Goal: Task Accomplishment & Management: Manage account settings

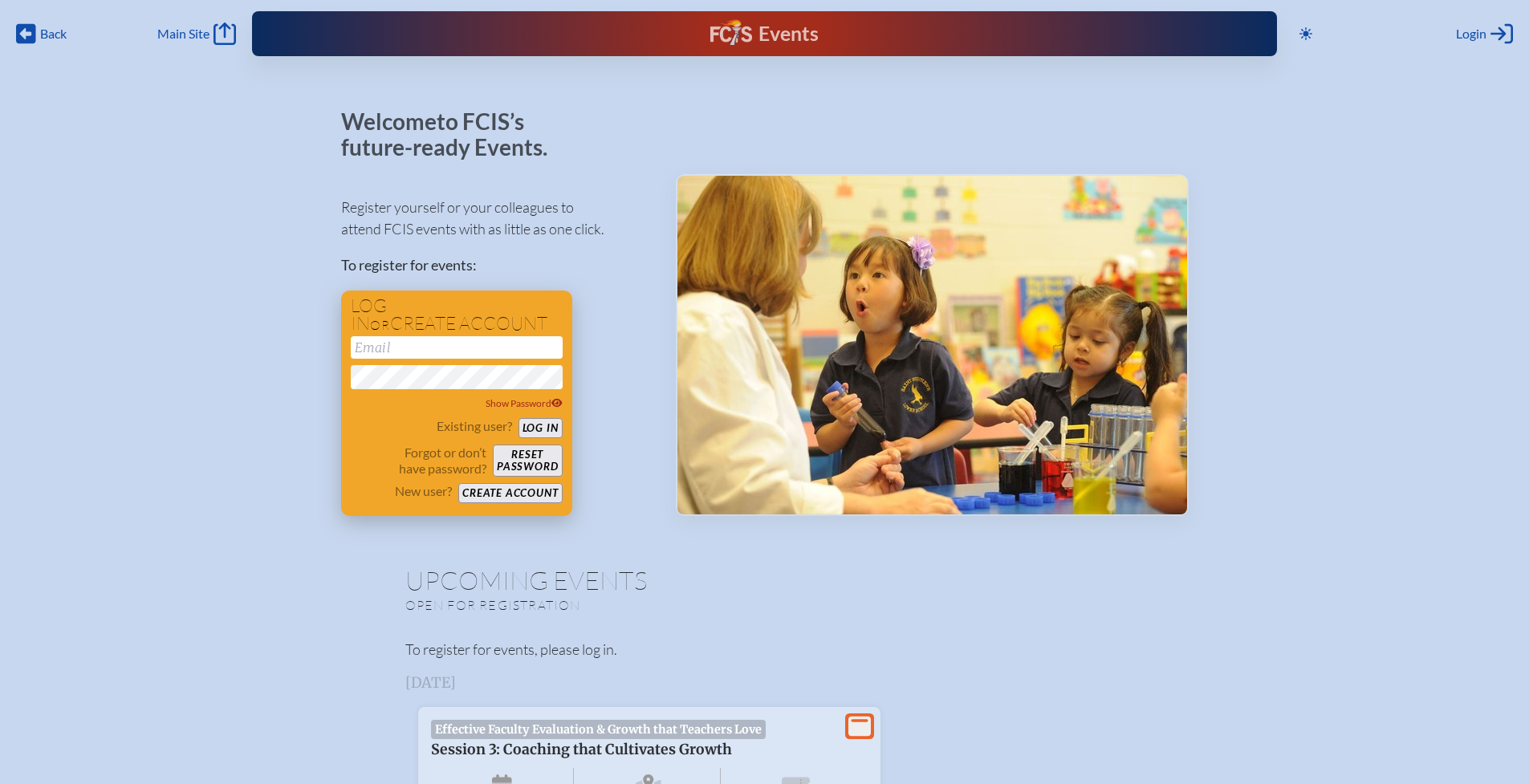
type input "[EMAIL_ADDRESS][DOMAIN_NAME]"
click at [543, 430] on button "Log in" at bounding box center [541, 428] width 44 height 20
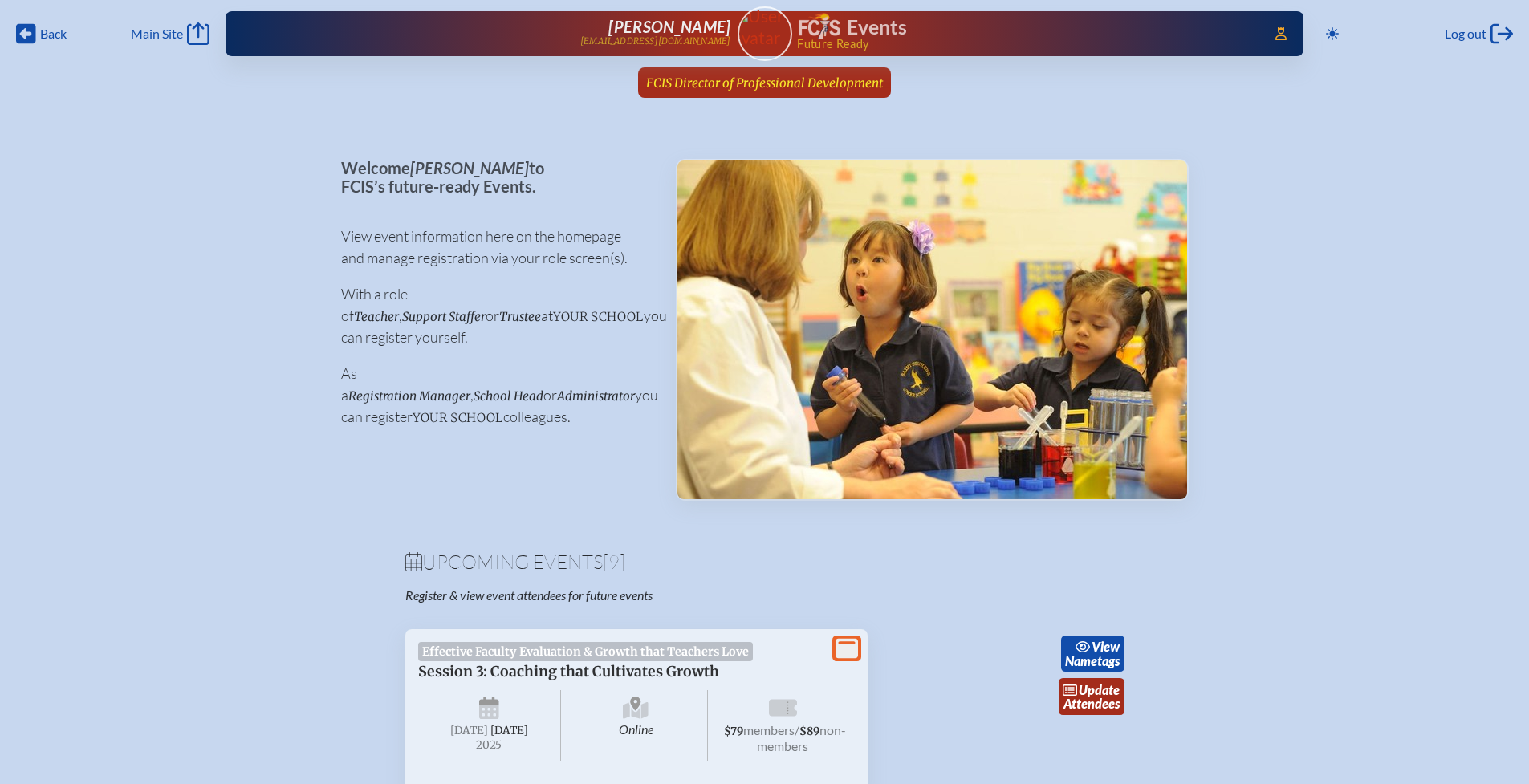
click at [742, 85] on span "FCIS Director of Professional Development" at bounding box center [764, 83] width 237 height 15
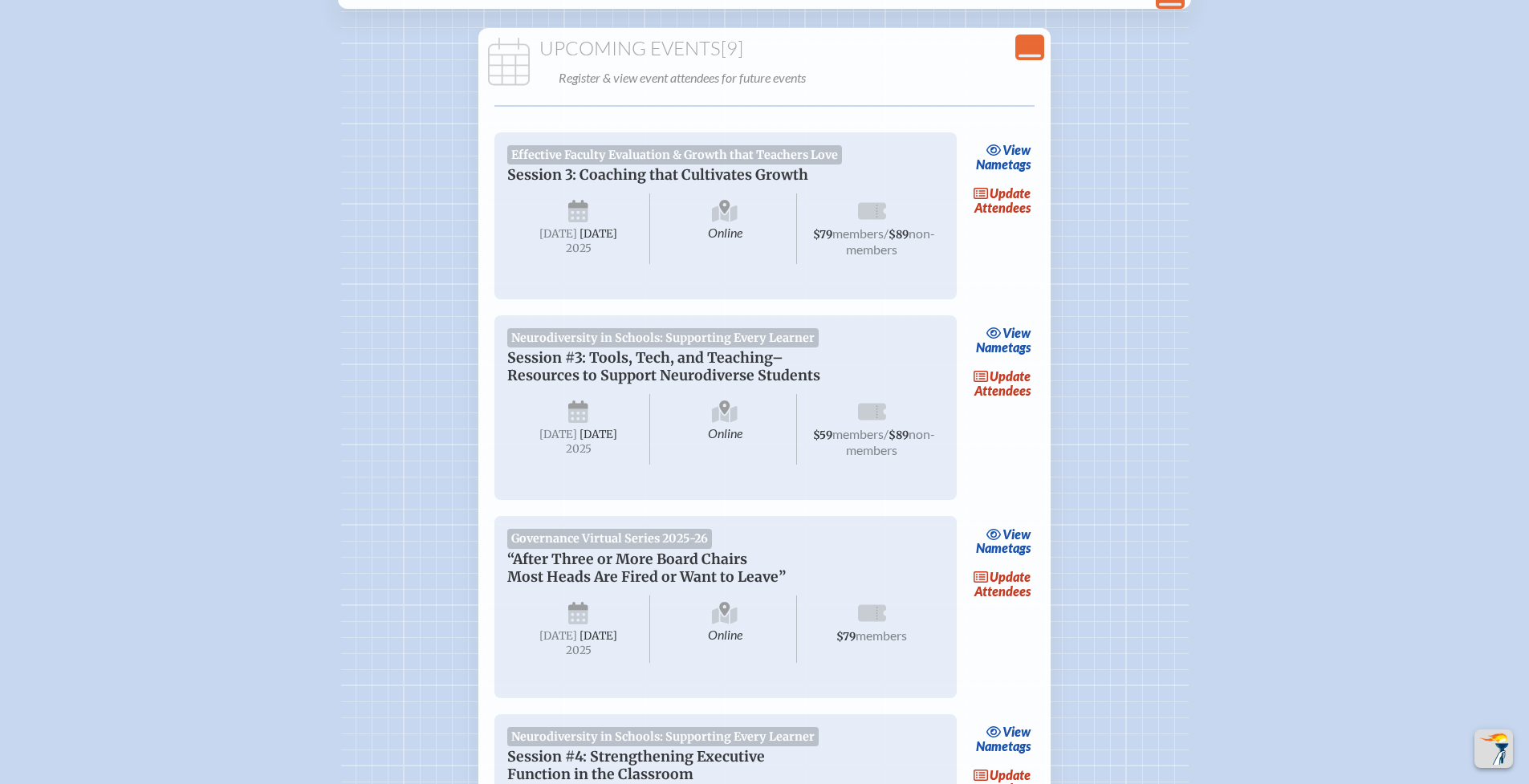
scroll to position [418, 0]
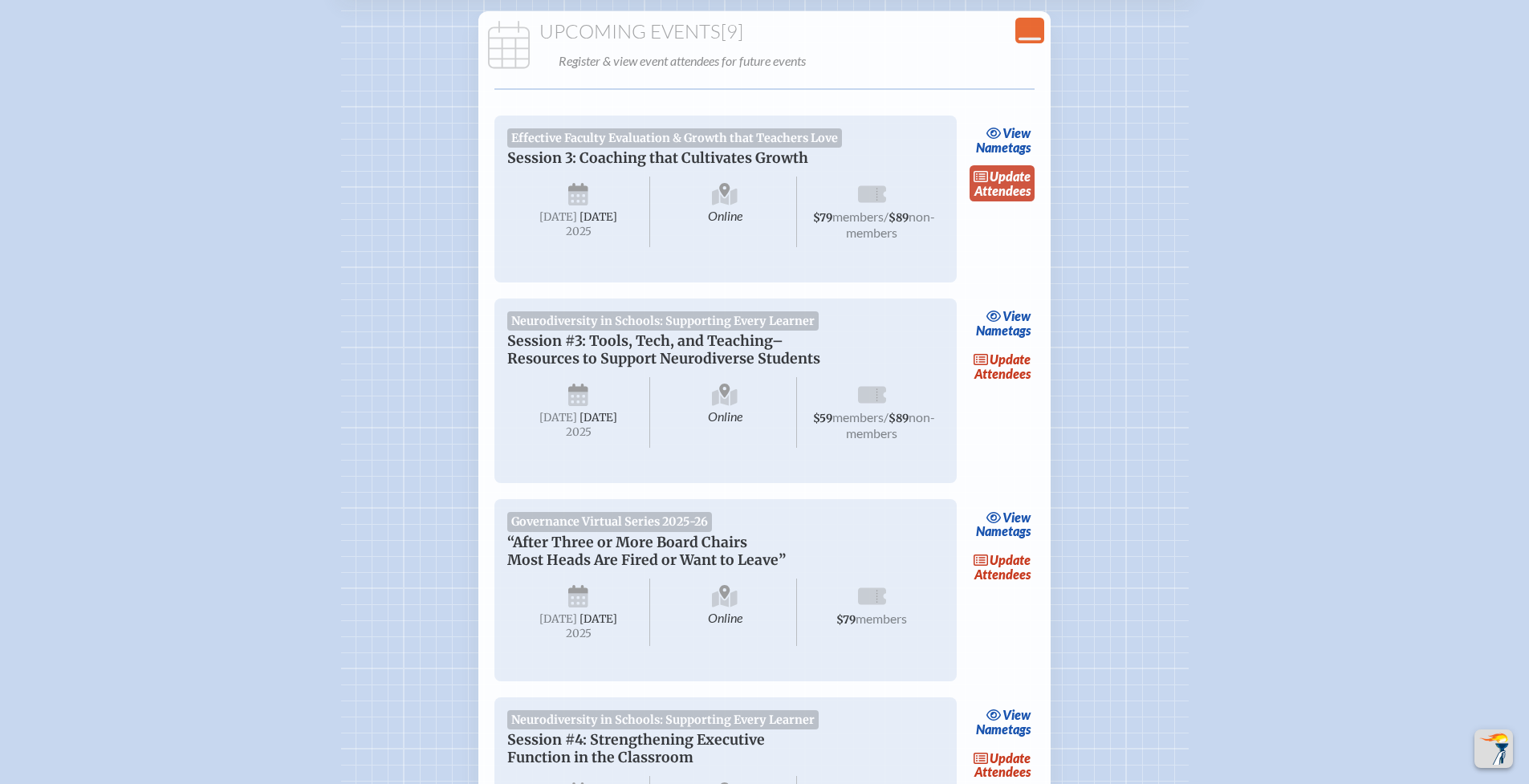
click at [1015, 187] on link "update Attendees" at bounding box center [1002, 184] width 66 height 37
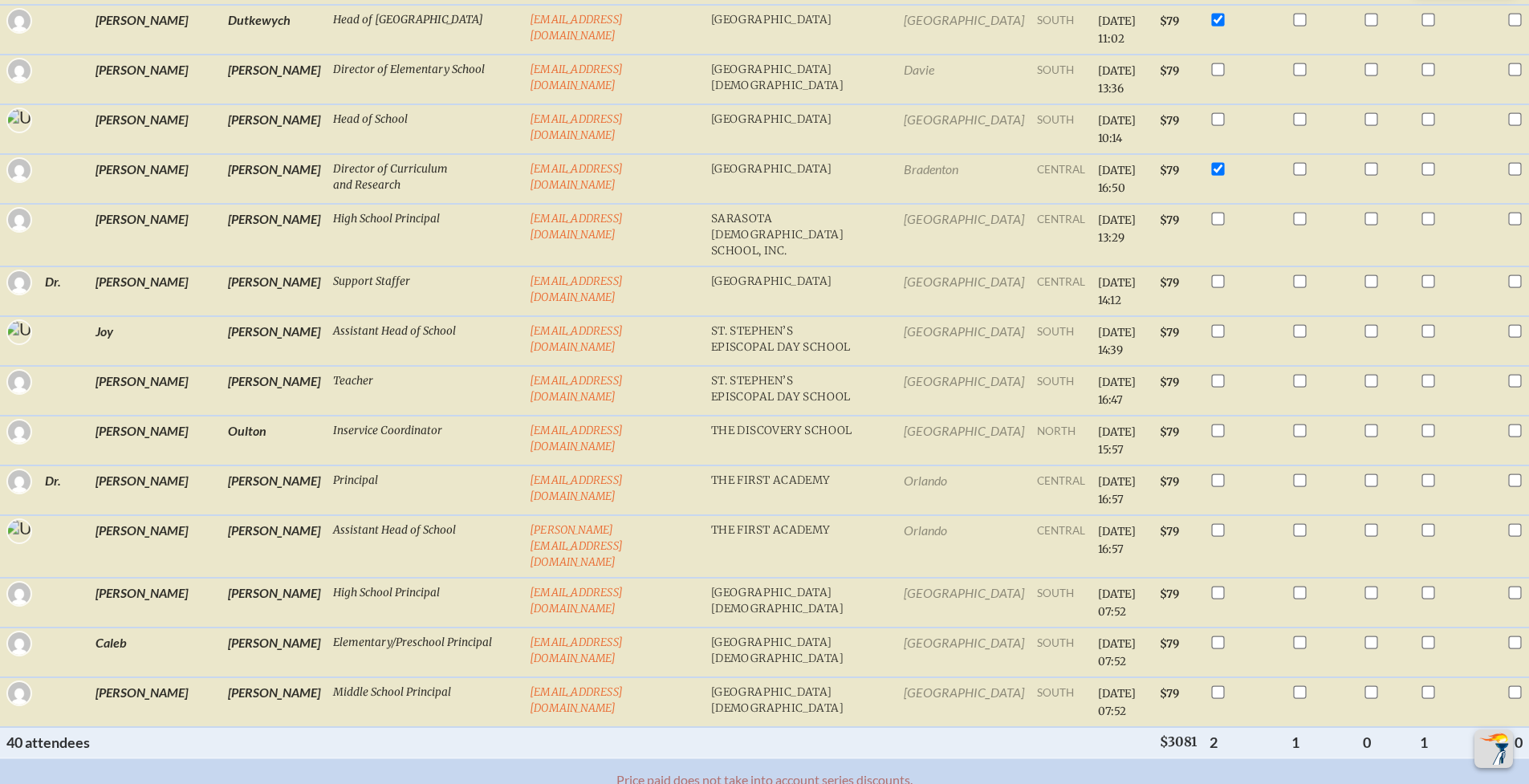
scroll to position [1936, 0]
drag, startPoint x: 97, startPoint y: 634, endPoint x: 3, endPoint y: 638, distance: 94.1
click at [3, 726] on th "40 attendee s" at bounding box center [448, 741] width 898 height 31
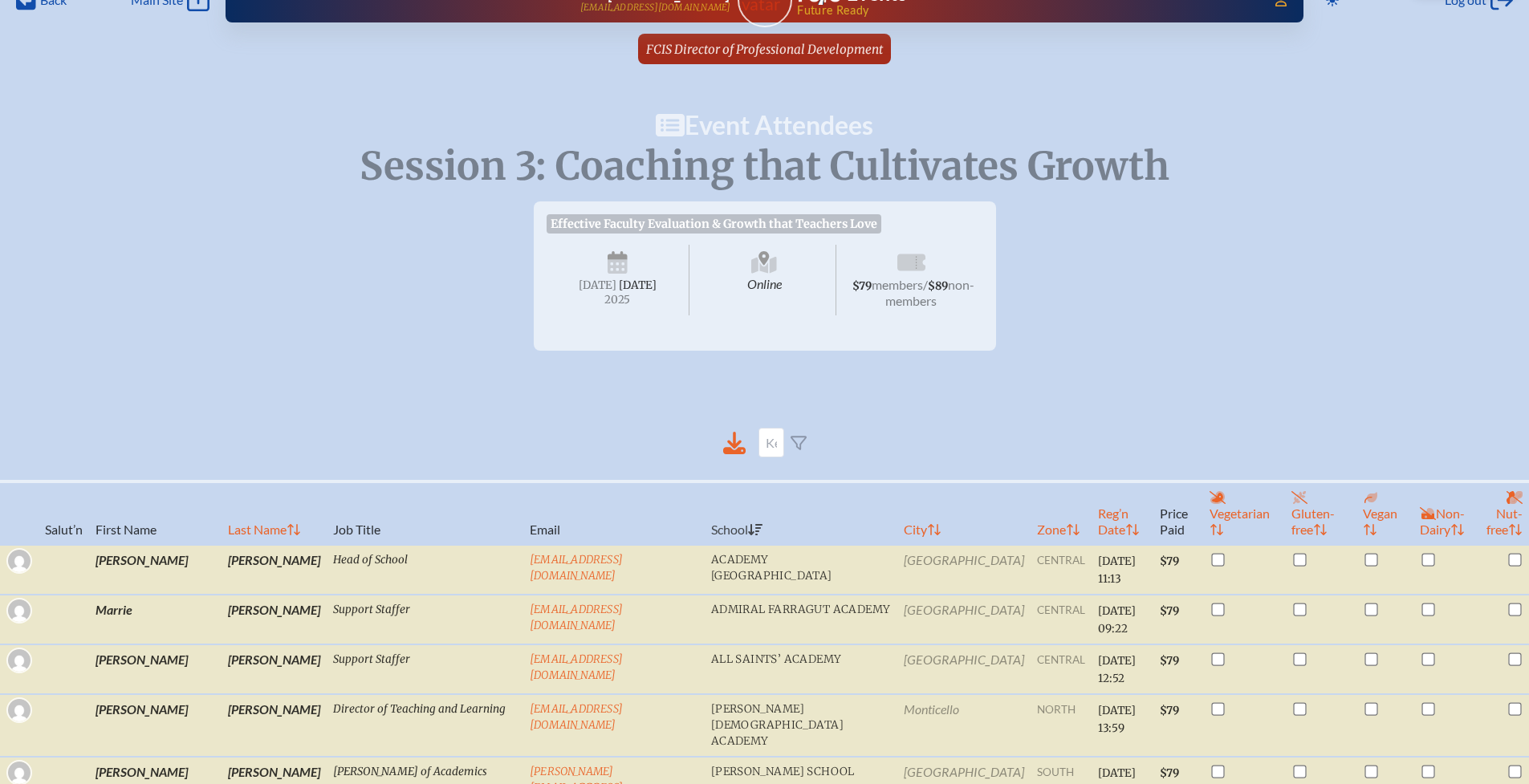
scroll to position [0, 0]
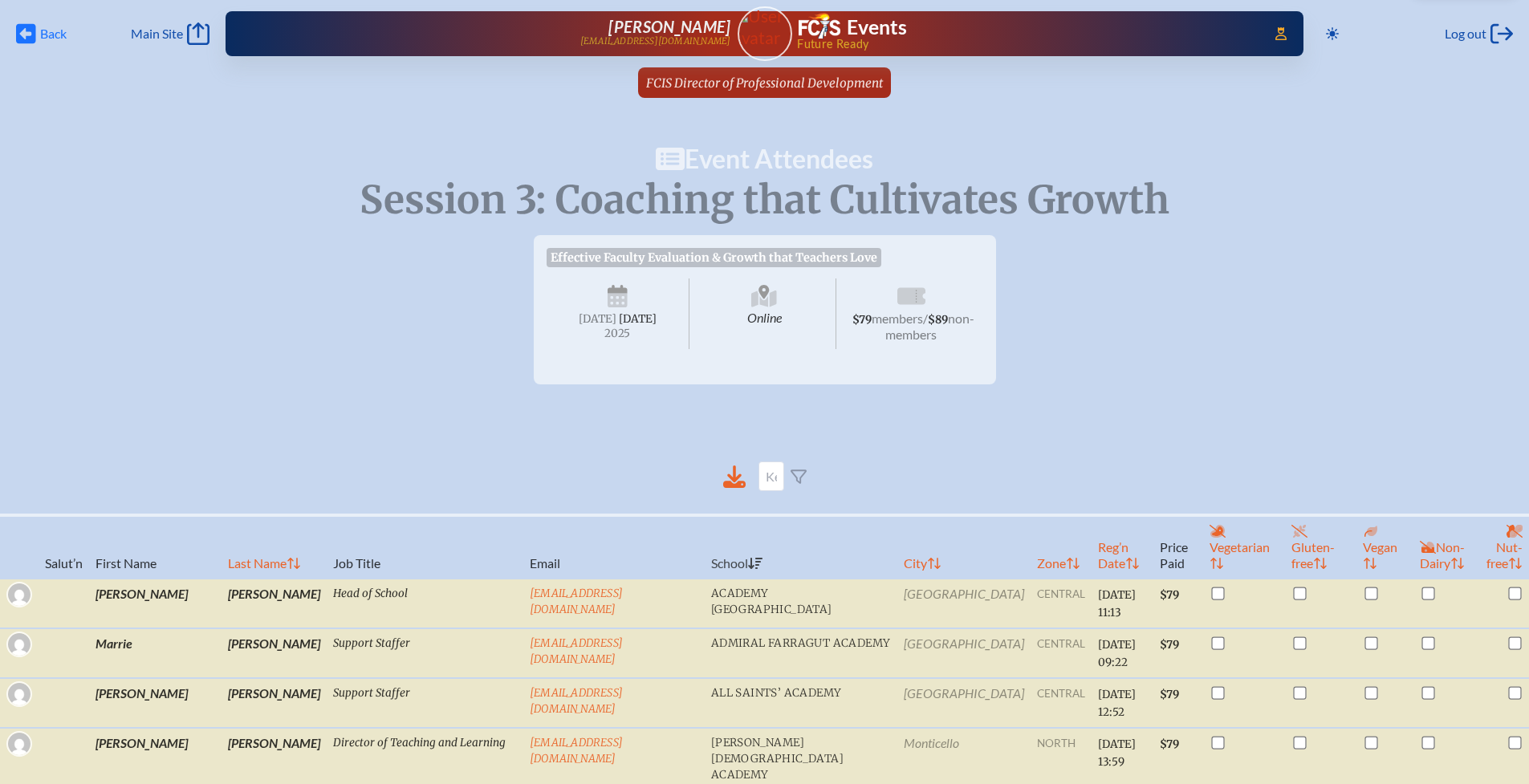
click at [33, 30] on icon at bounding box center [26, 33] width 20 height 20
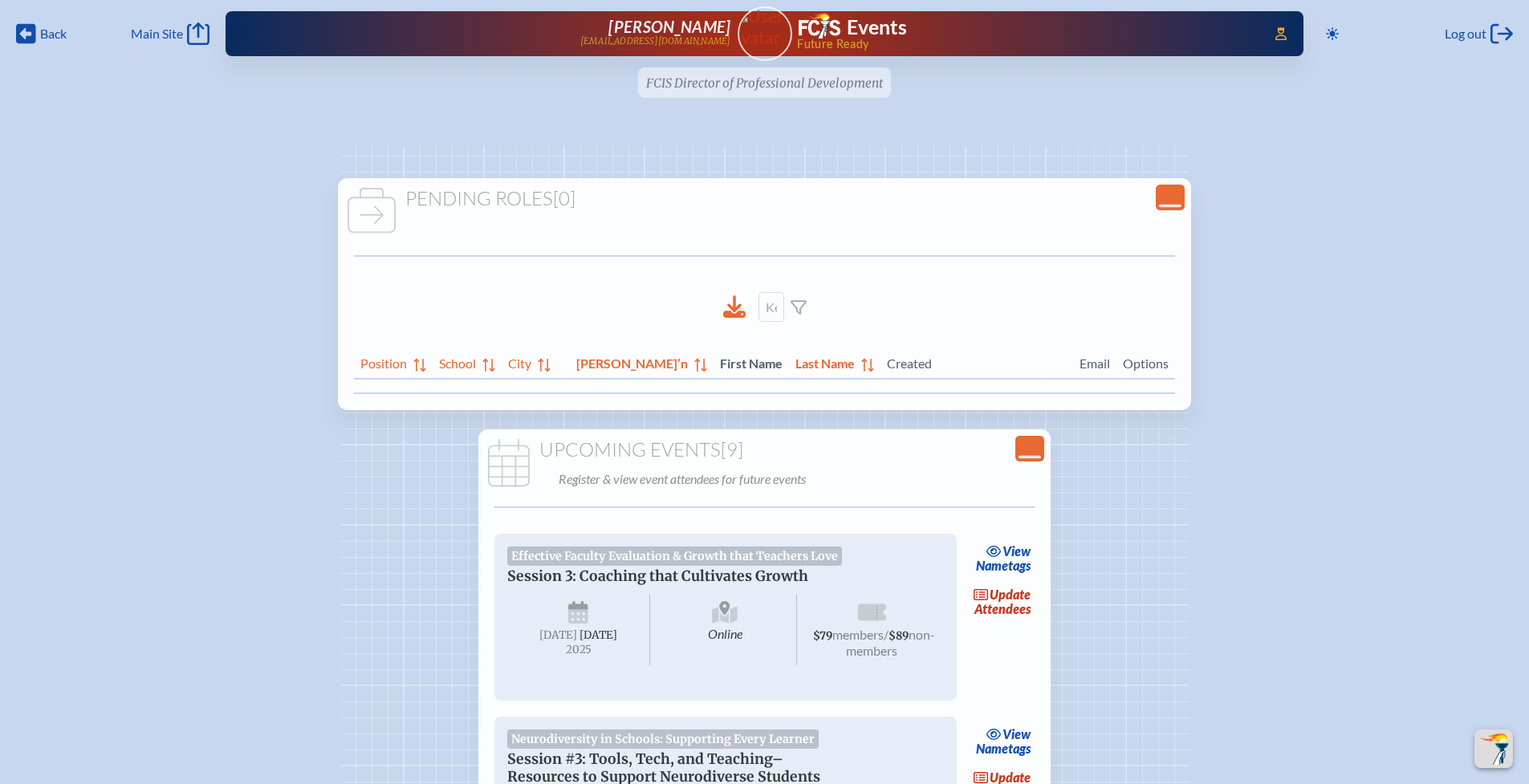
scroll to position [418, 0]
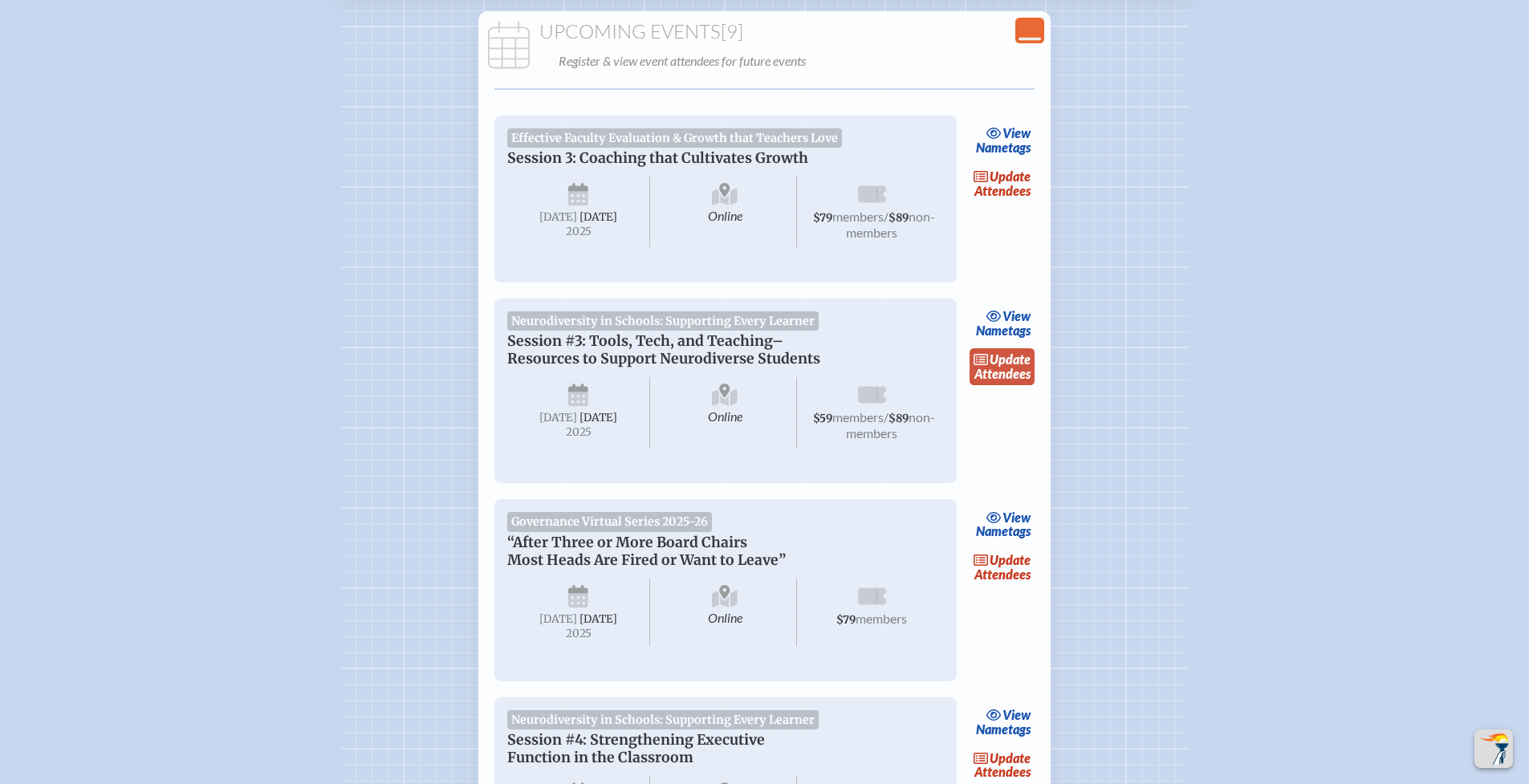
click at [1017, 374] on link "update Attendees" at bounding box center [1002, 366] width 66 height 37
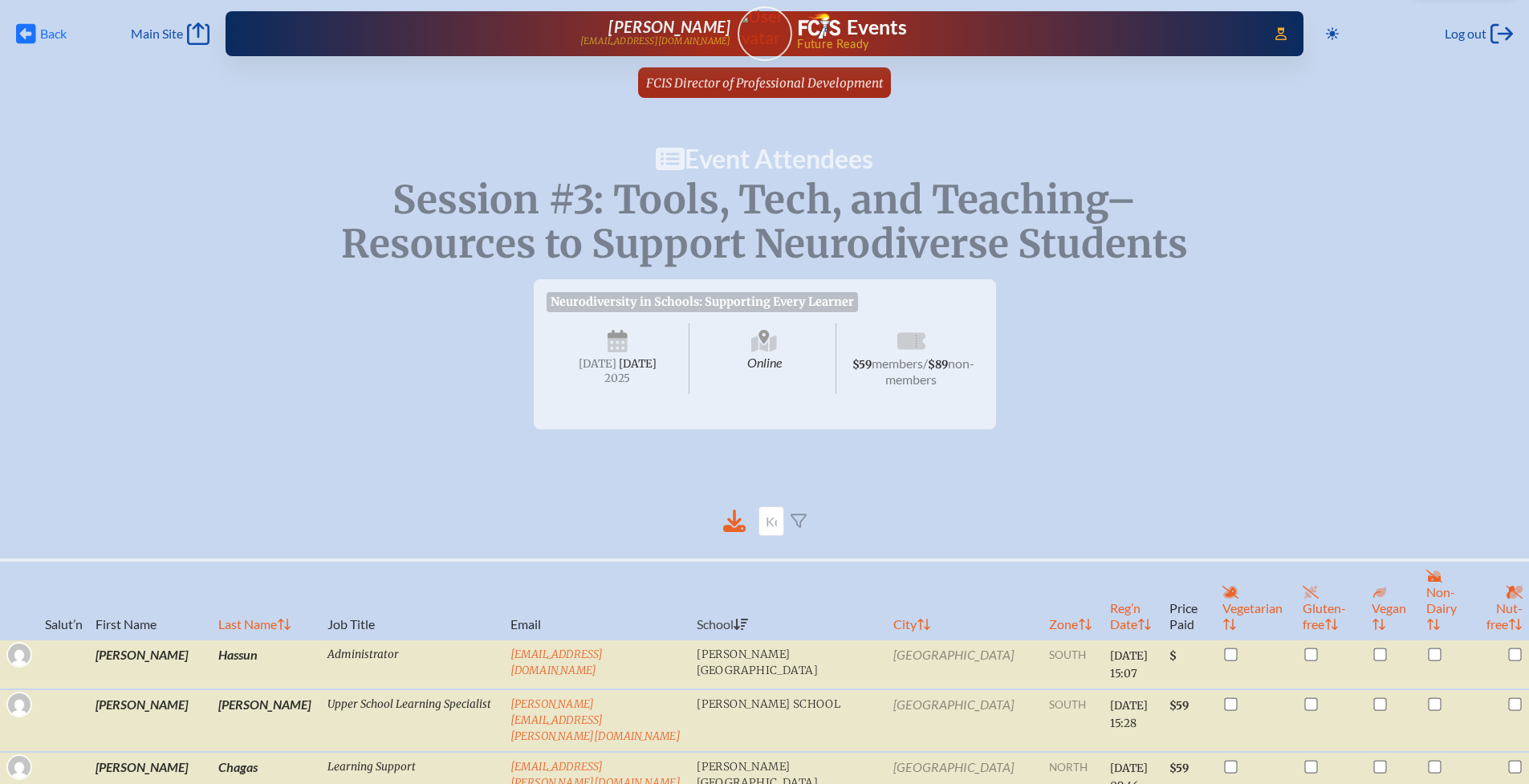
click at [46, 35] on span "Back" at bounding box center [53, 33] width 26 height 16
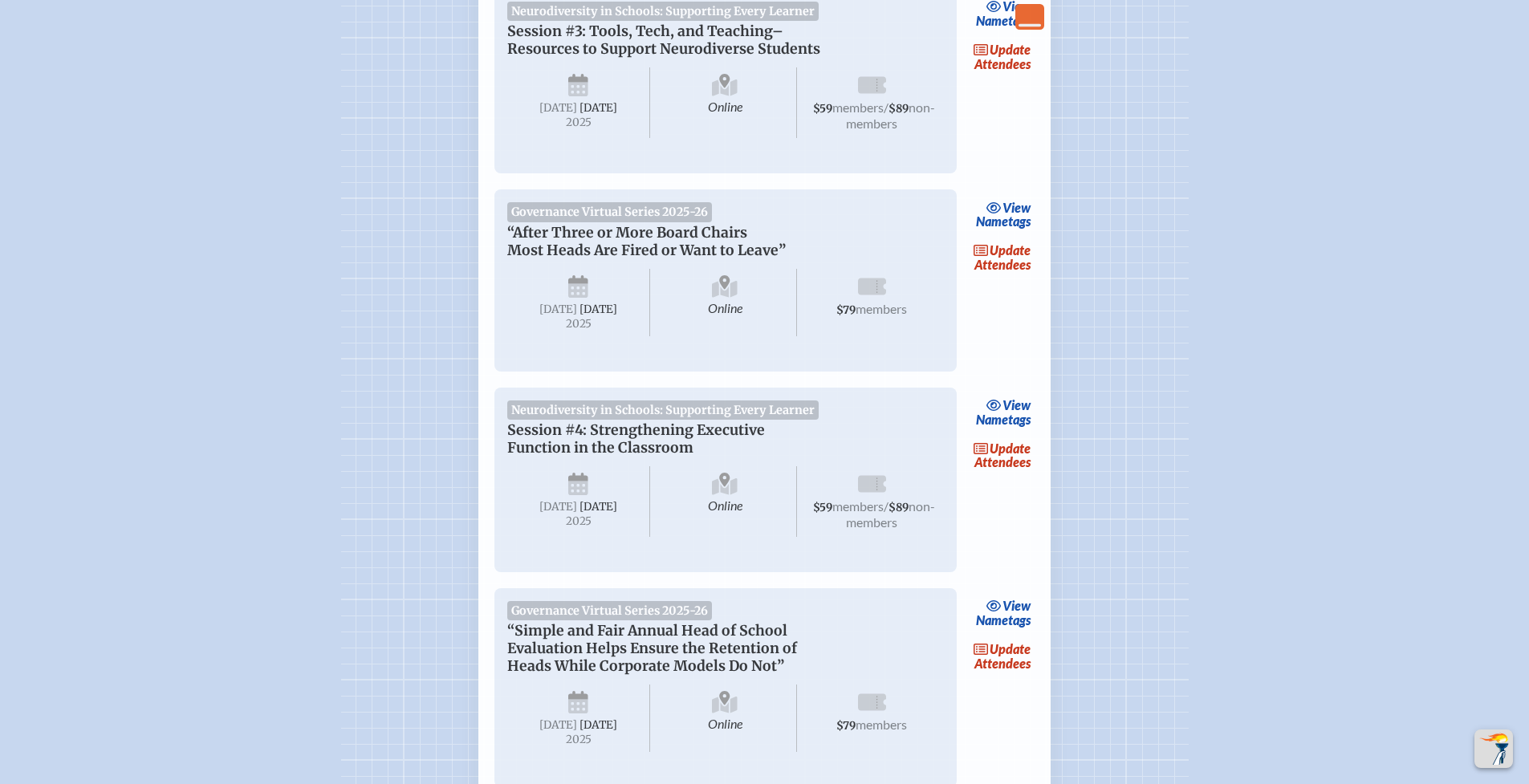
scroll to position [728, 0]
click at [1014, 473] on link "update Attendees" at bounding box center [1002, 454] width 66 height 37
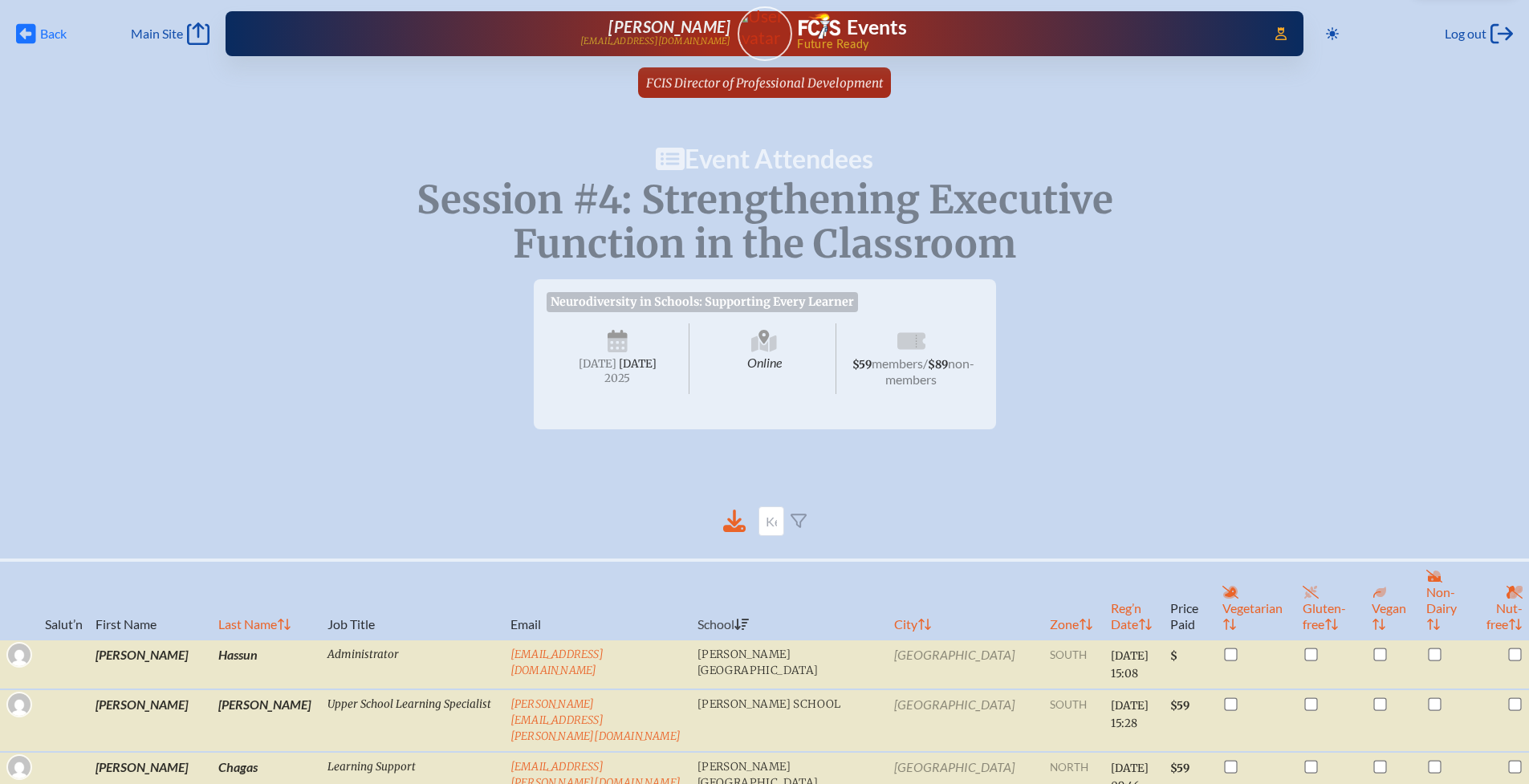
click at [47, 33] on span "Back" at bounding box center [53, 33] width 26 height 16
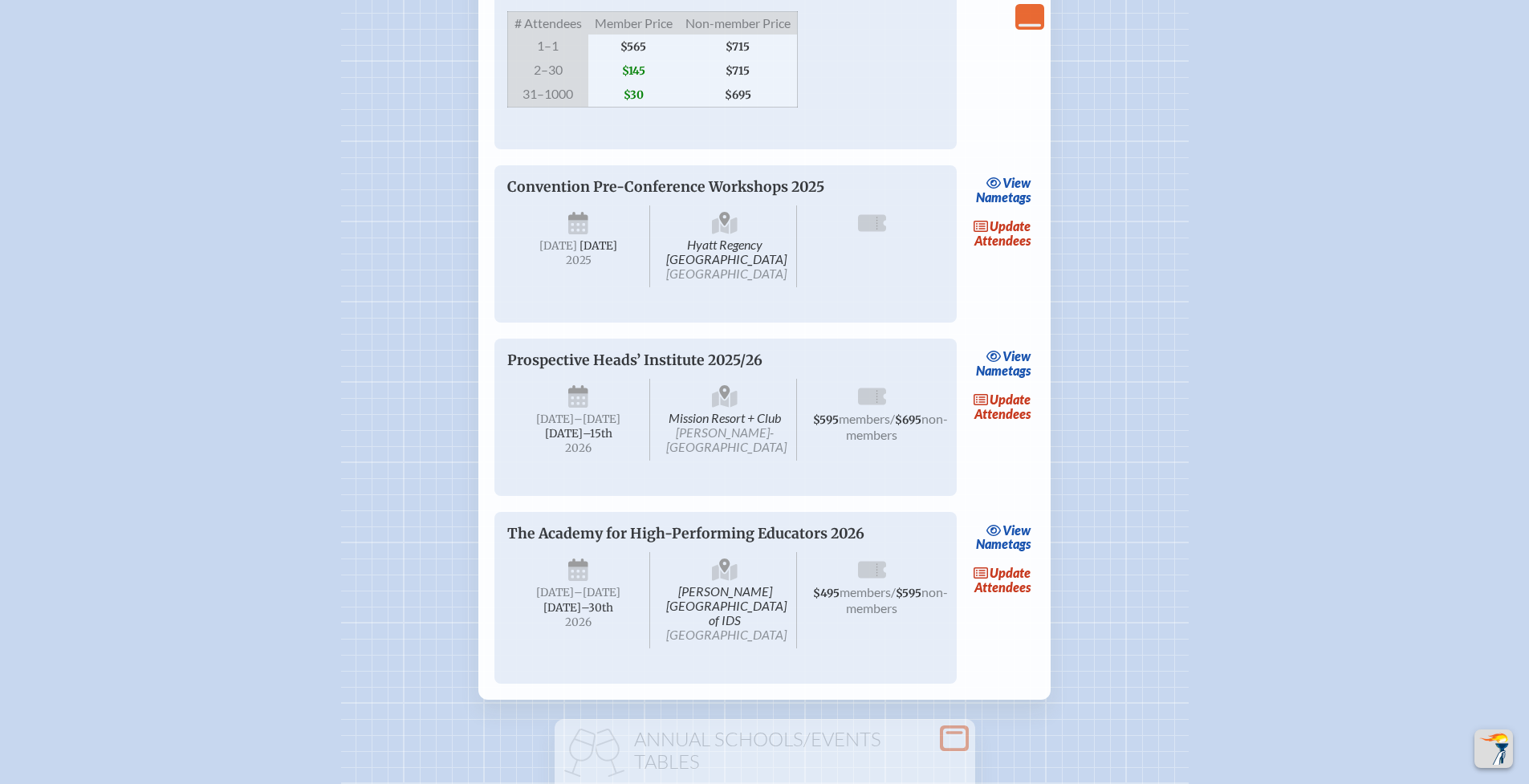
scroll to position [2027, 0]
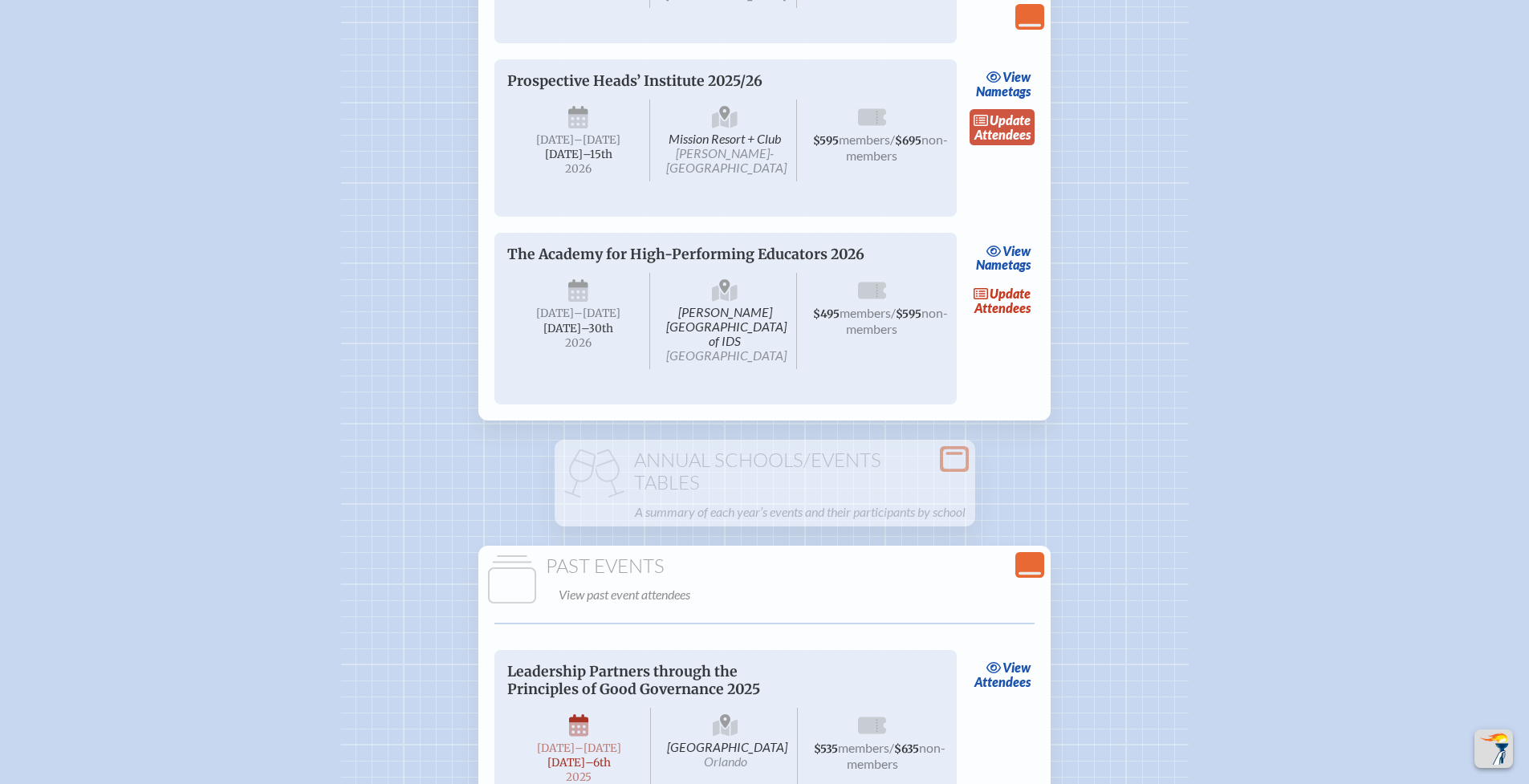
click at [1018, 146] on link "update Attendees" at bounding box center [1002, 127] width 66 height 37
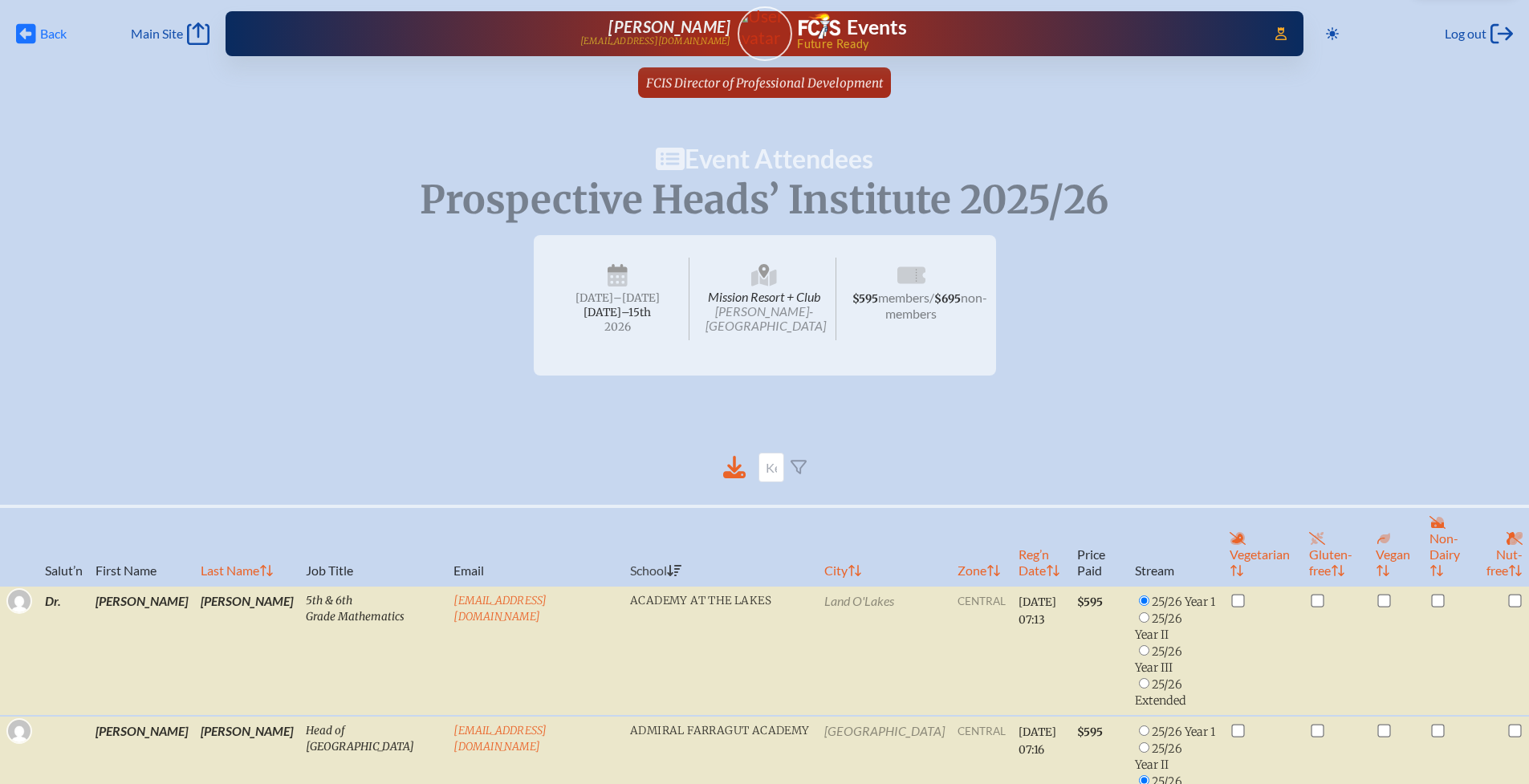
click at [30, 31] on icon at bounding box center [26, 33] width 20 height 20
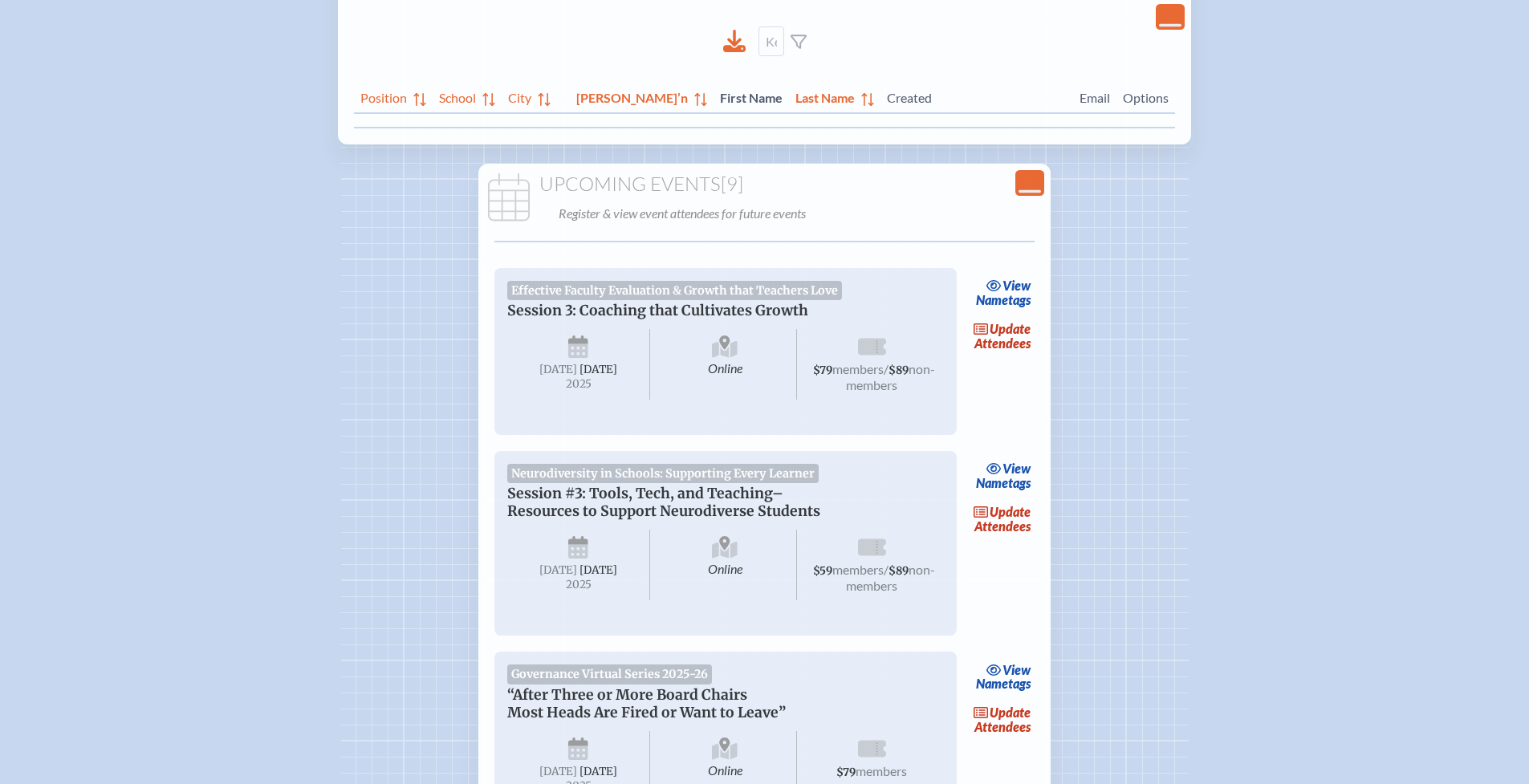
scroll to position [596, 0]
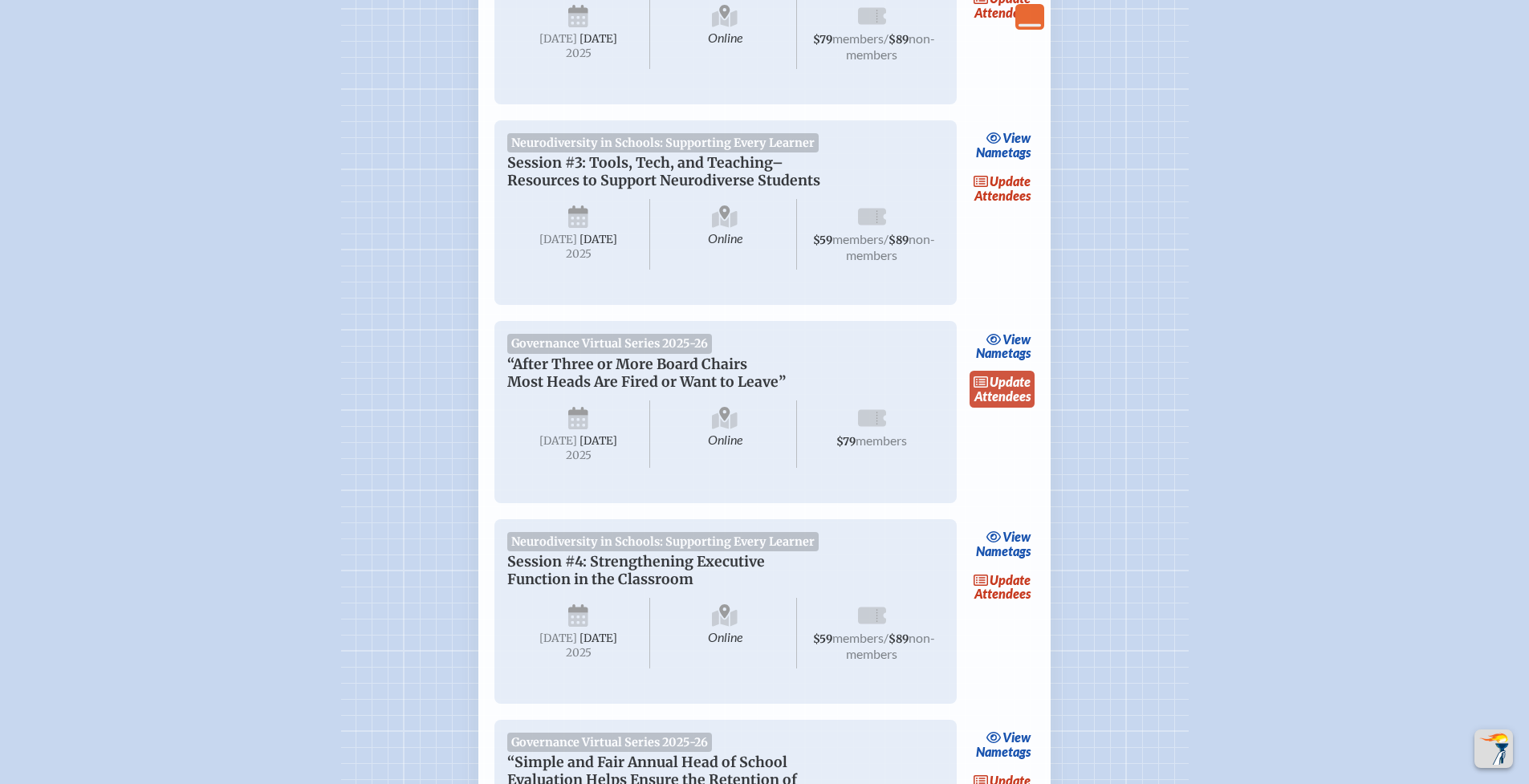
click at [1011, 406] on link "update Attendees" at bounding box center [1002, 389] width 66 height 37
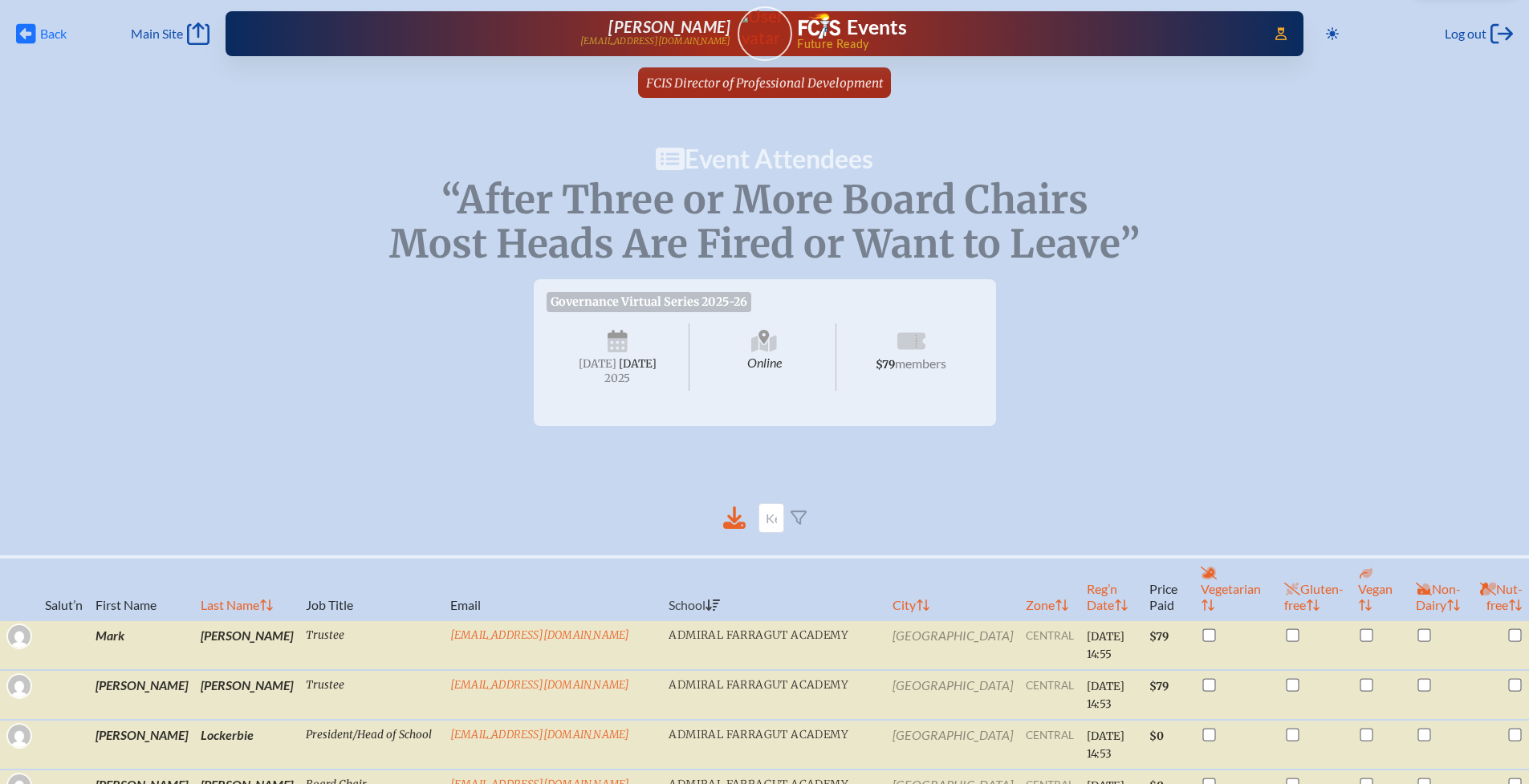
click at [40, 40] on span "Back" at bounding box center [53, 33] width 26 height 16
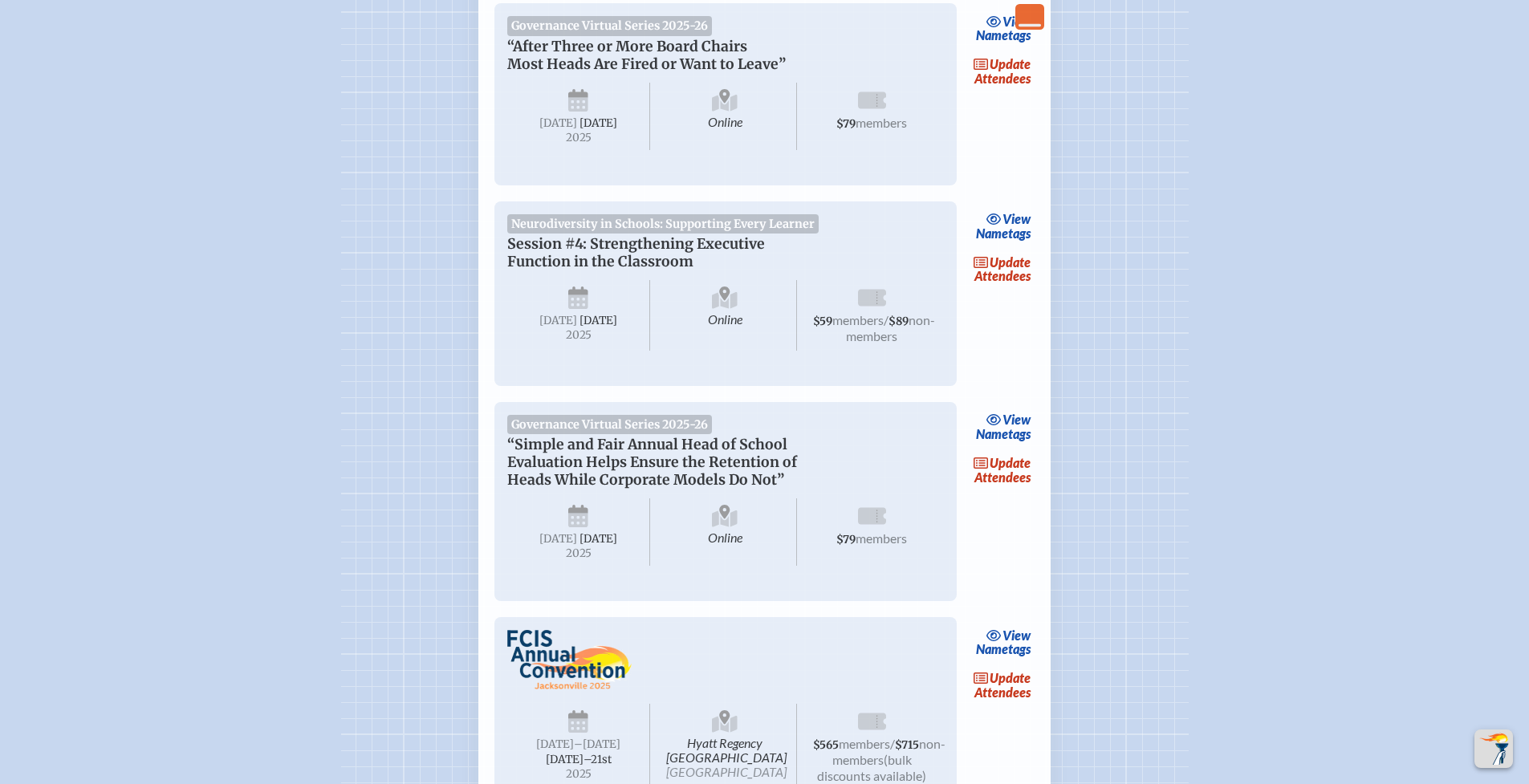
scroll to position [917, 0]
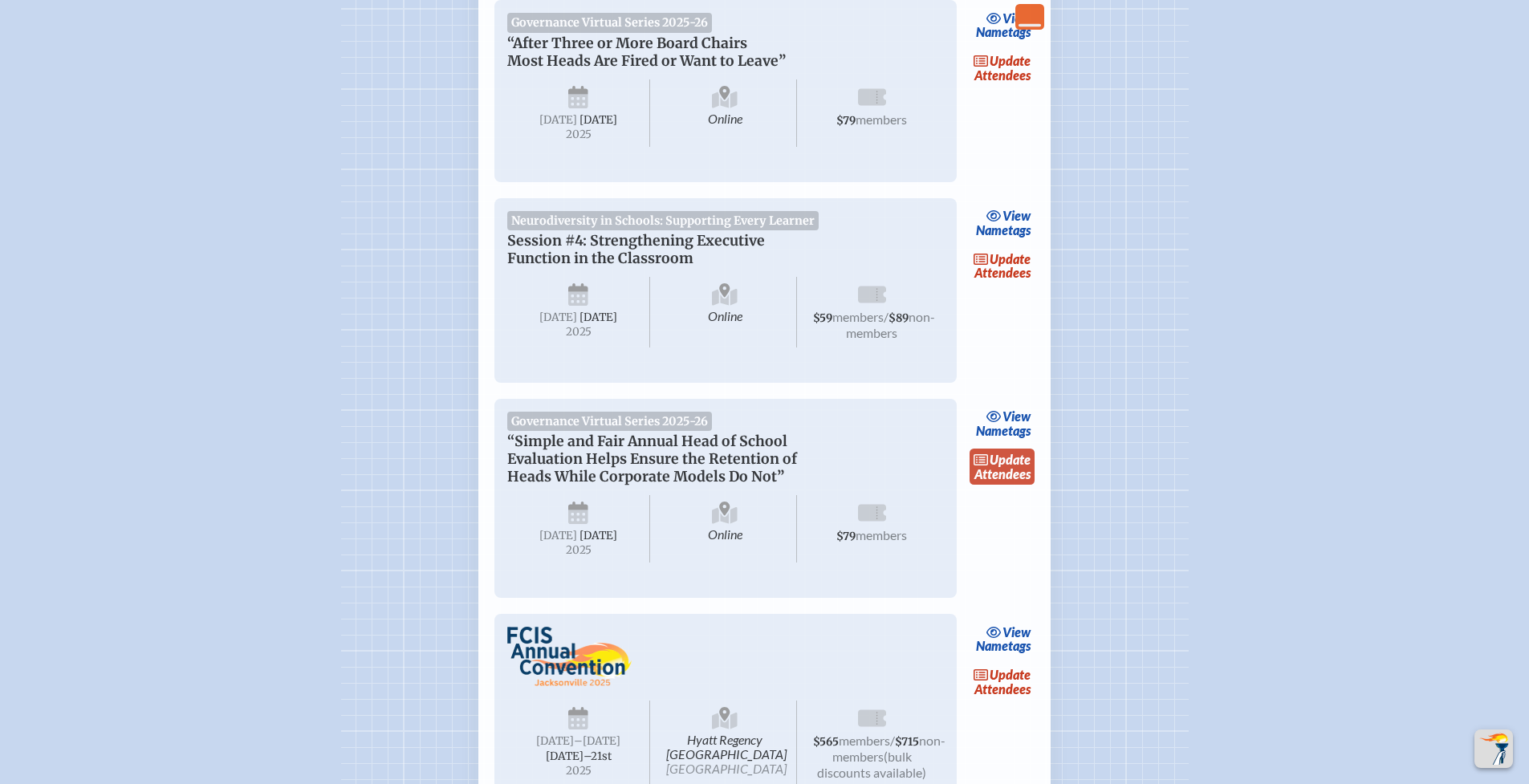
click at [1012, 486] on link "update Attendees" at bounding box center [1002, 466] width 66 height 37
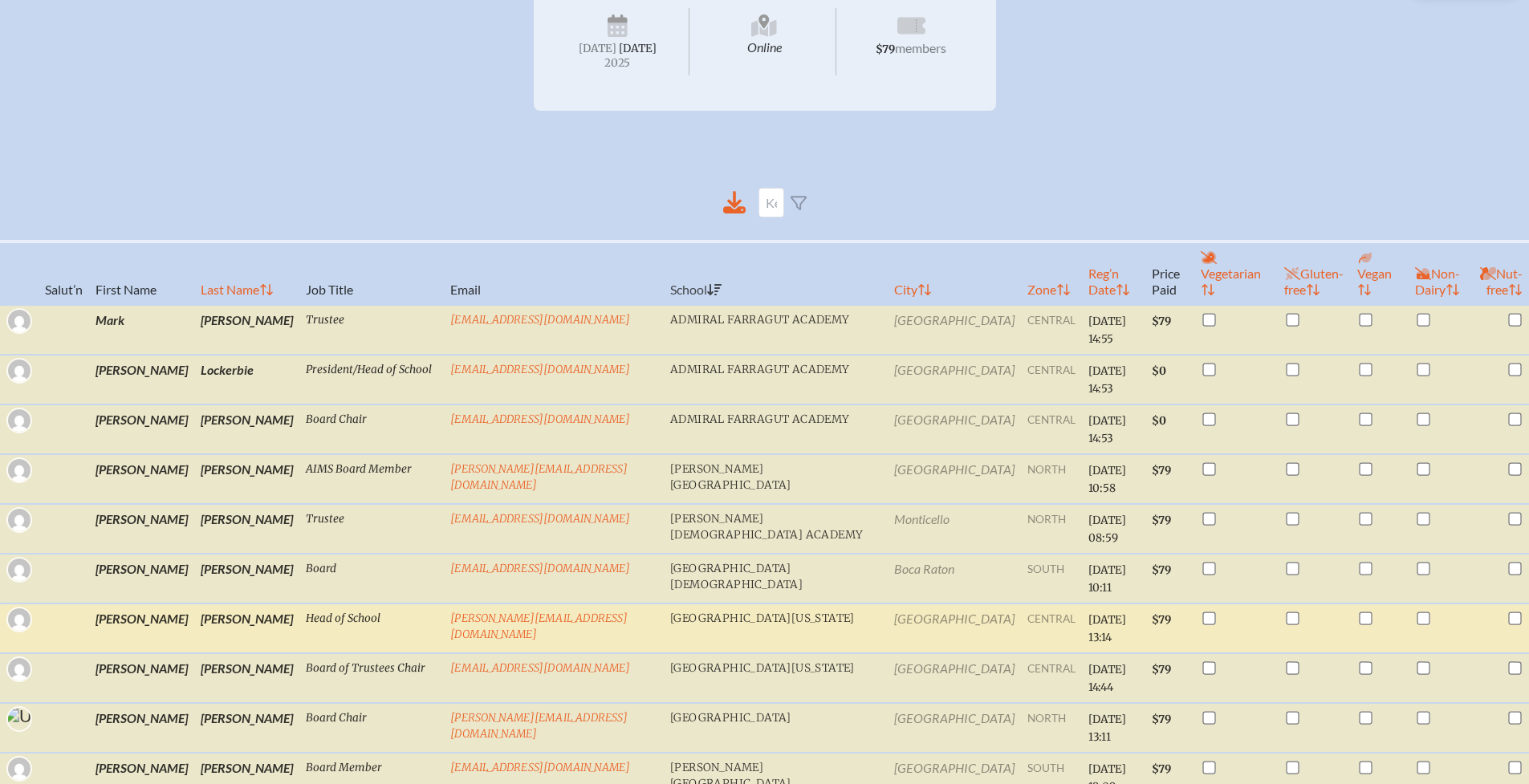
scroll to position [185, 0]
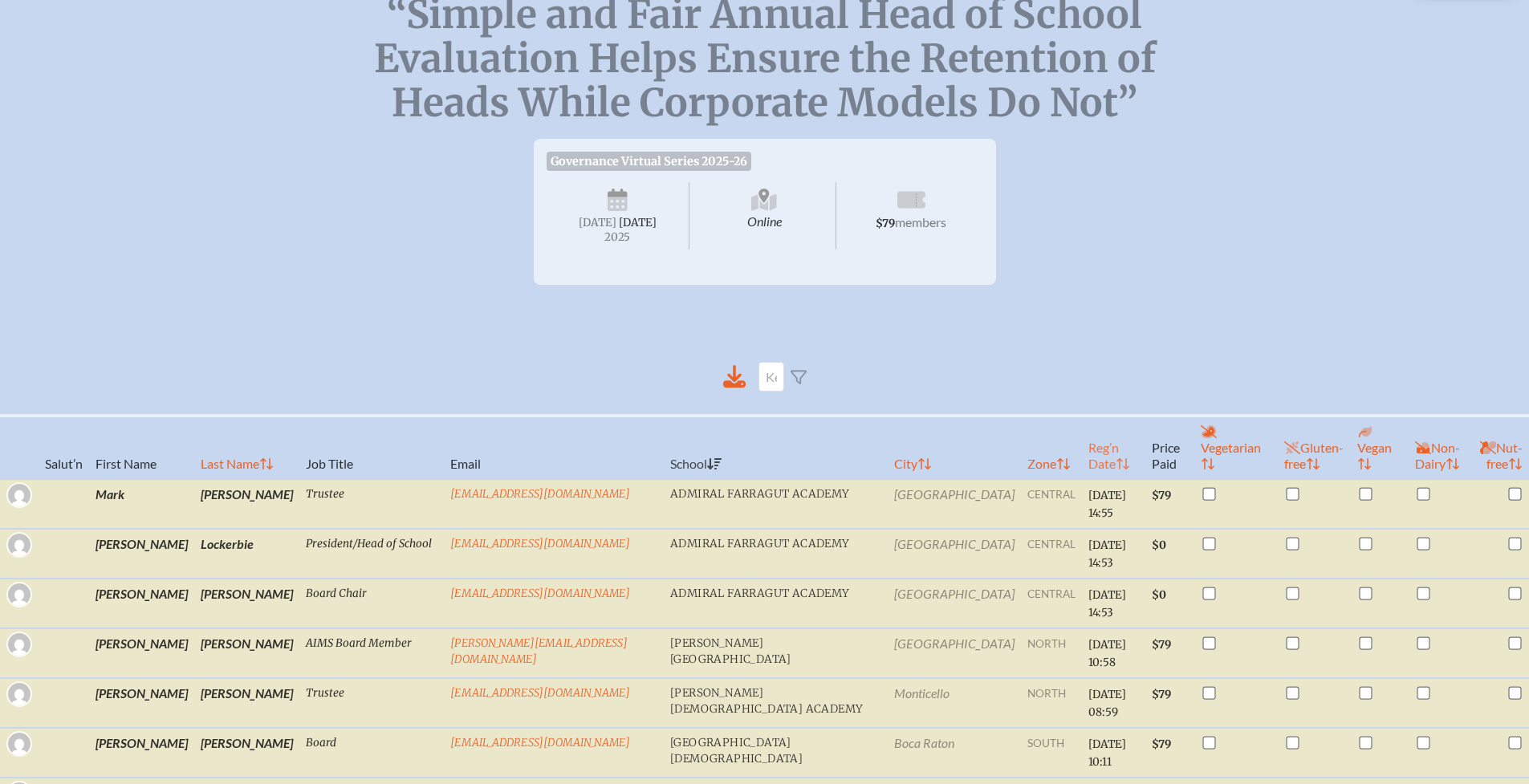
click at [1082, 458] on th "Reg’n Date" at bounding box center [1113, 448] width 62 height 63
checkbox input "true"
checkbox input "false"
checkbox input "true"
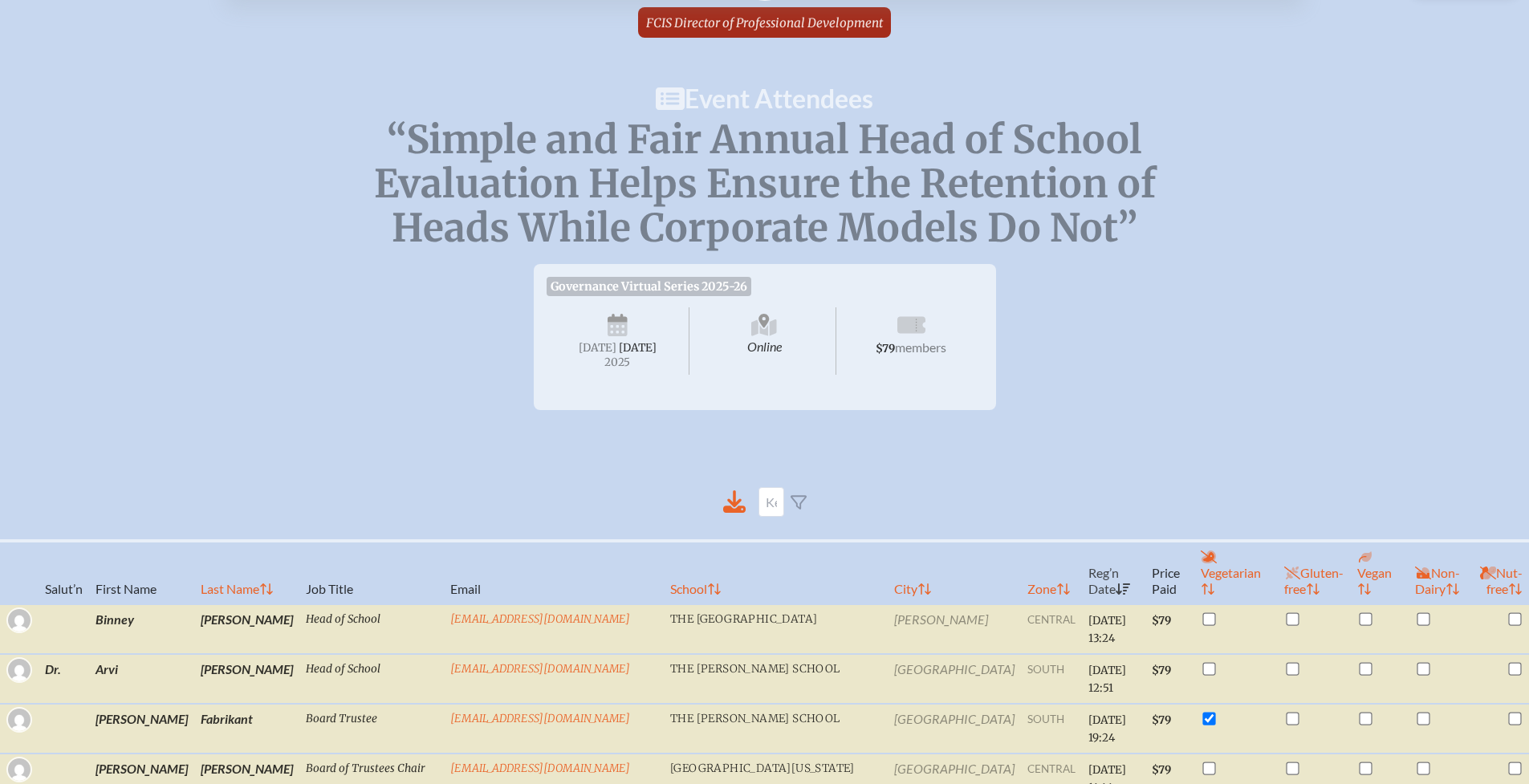
scroll to position [0, 0]
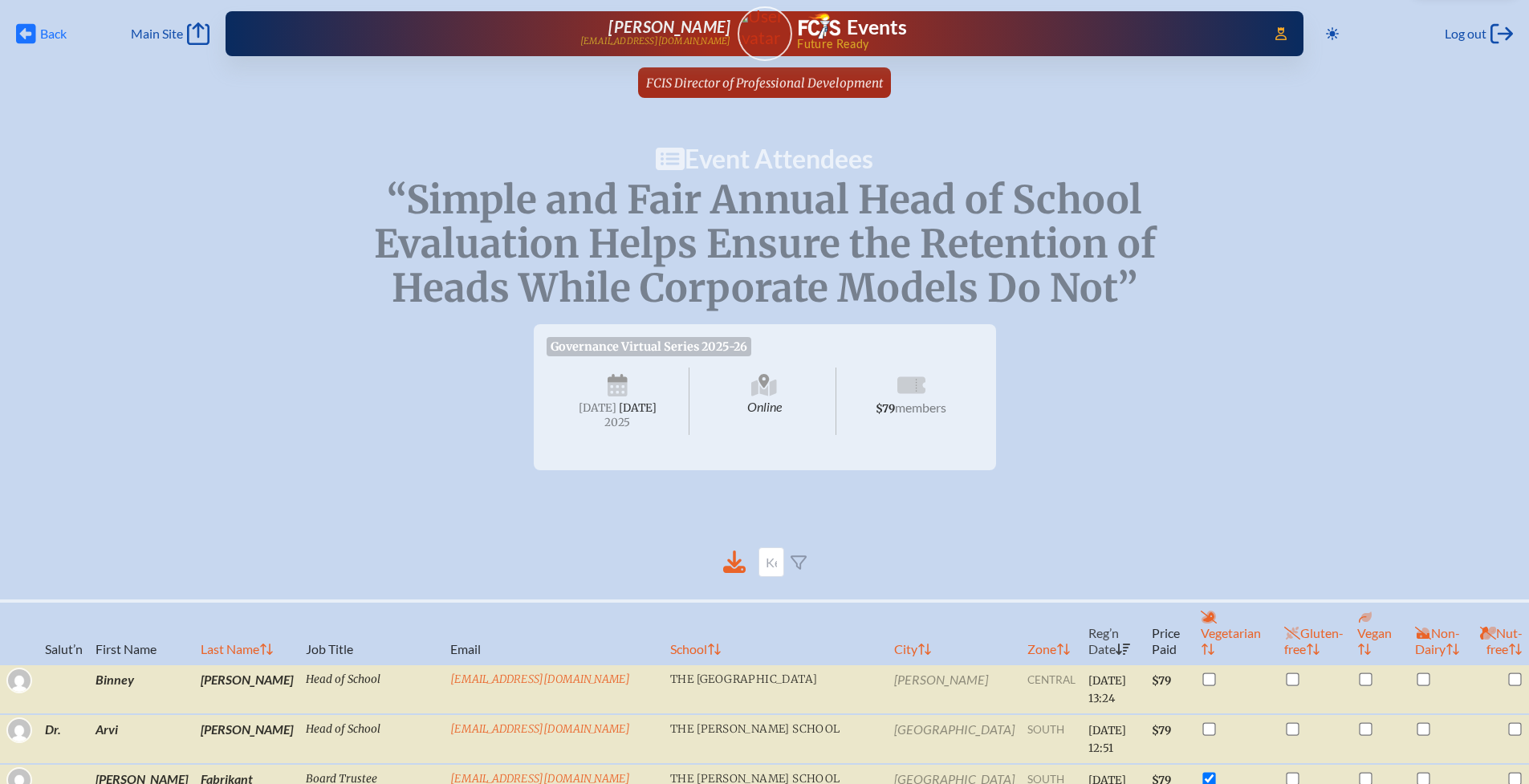
click at [38, 34] on span "Back Back" at bounding box center [41, 33] width 50 height 22
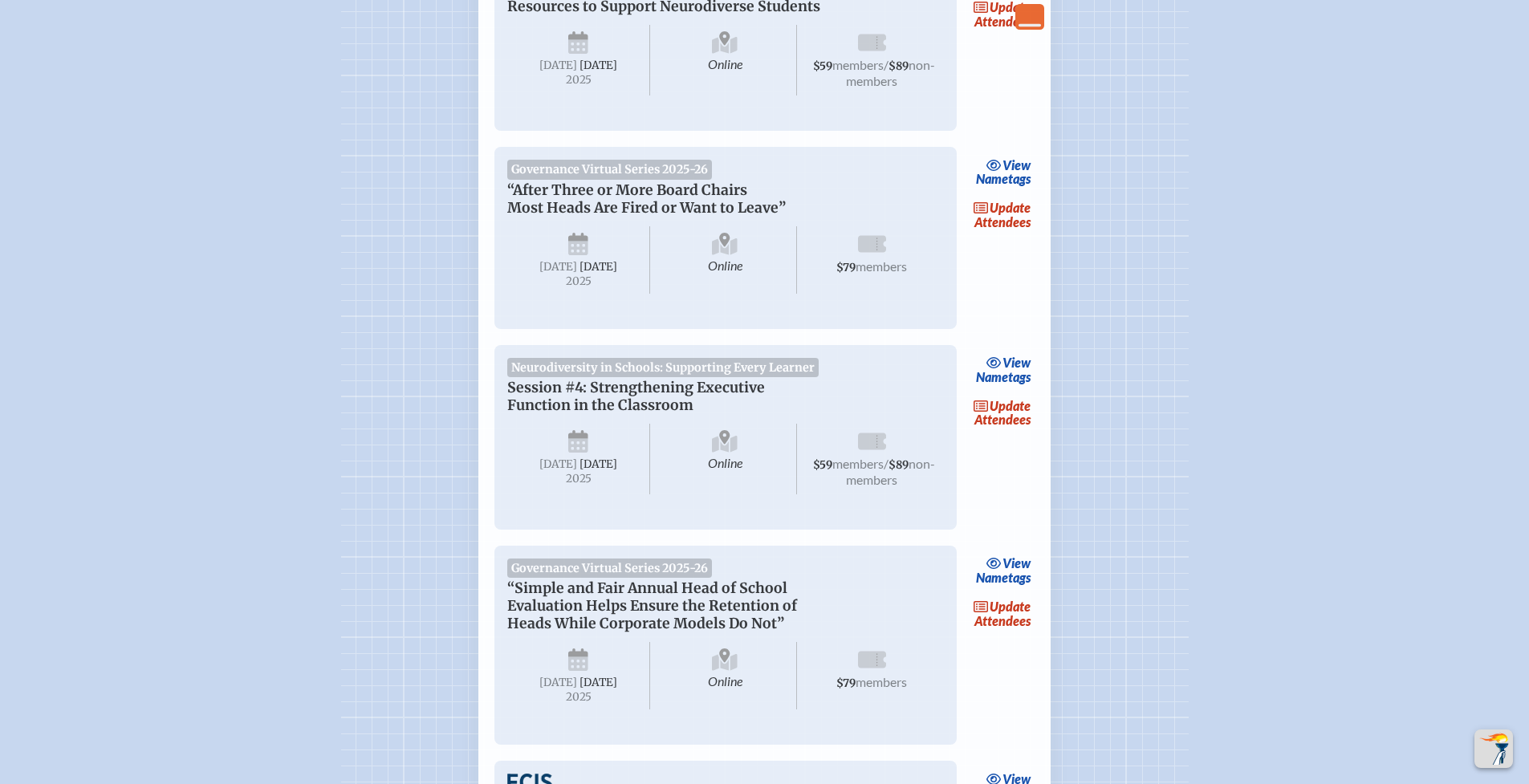
scroll to position [780, 0]
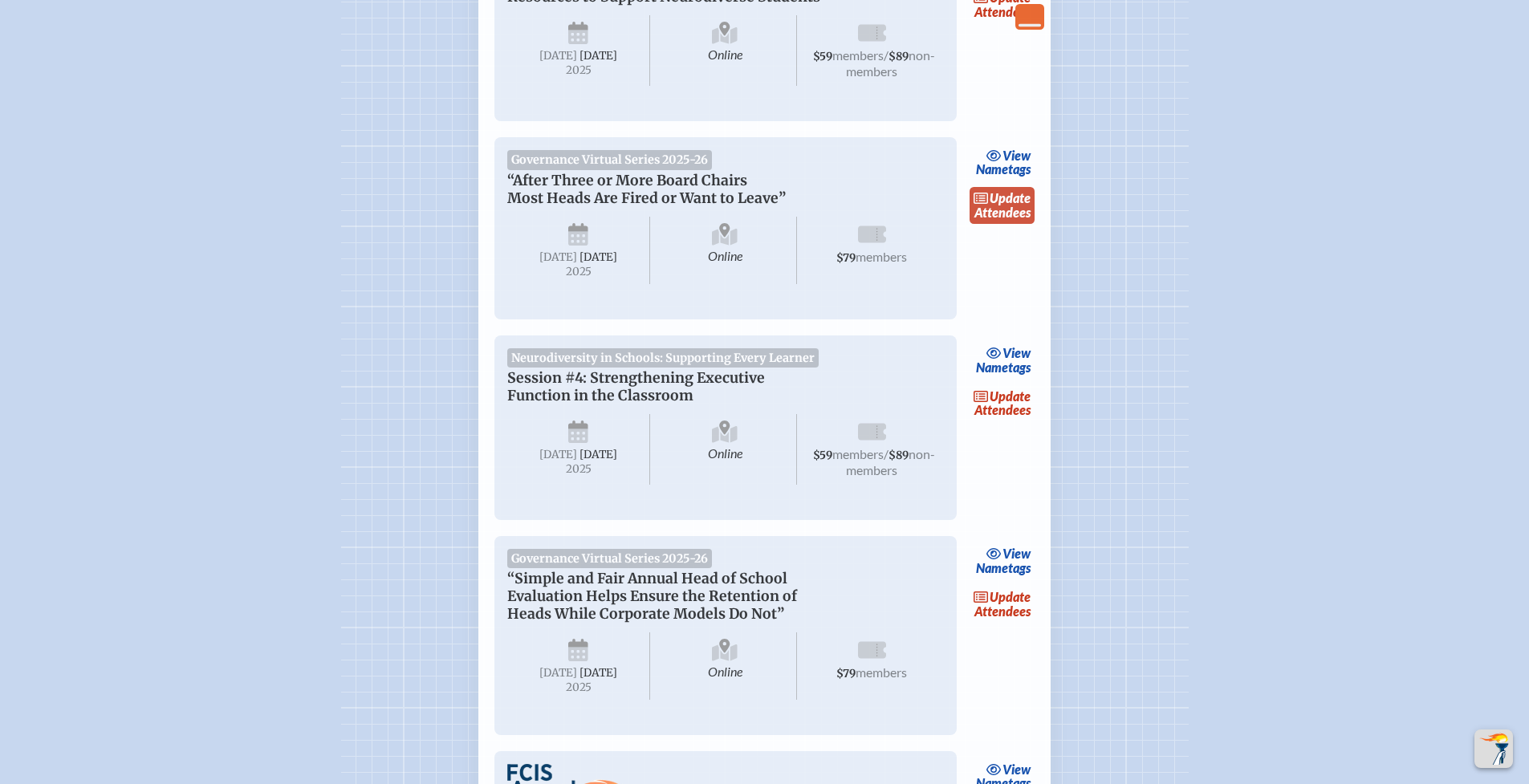
click at [1013, 206] on span "update" at bounding box center [1011, 198] width 41 height 15
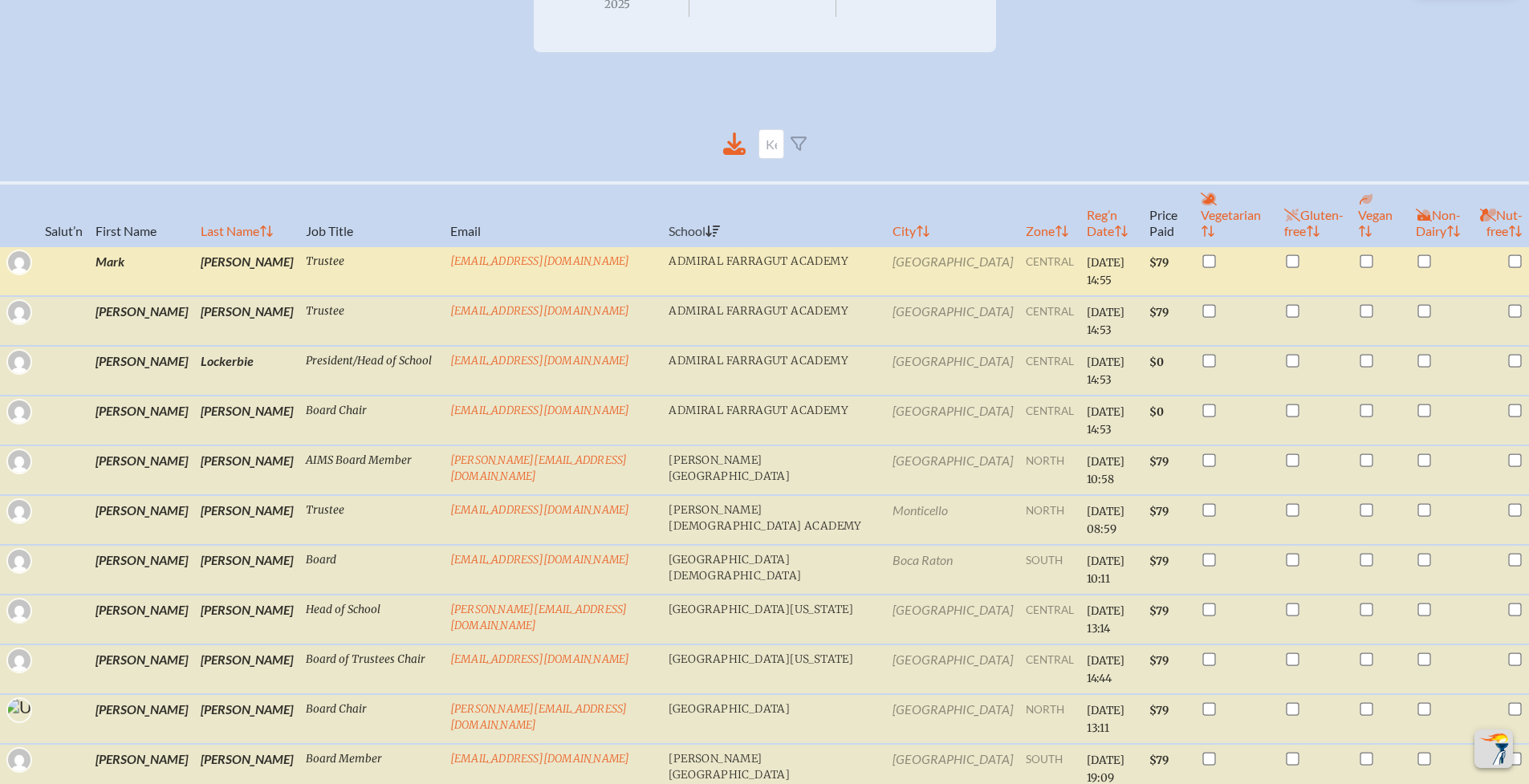
scroll to position [371, 0]
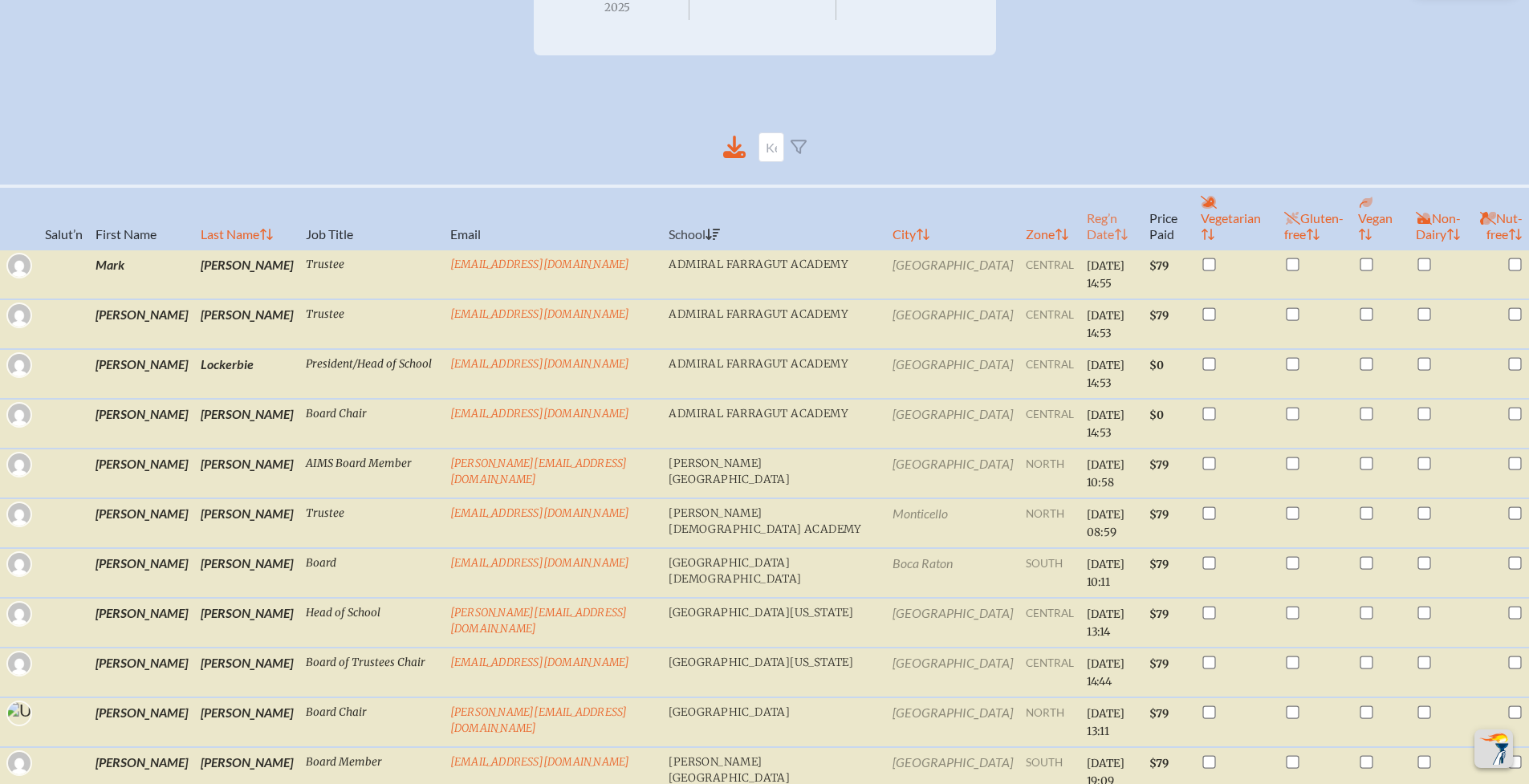
click at [1081, 230] on th "Reg’n Date" at bounding box center [1111, 218] width 62 height 63
checkbox input "true"
checkbox input "false"
checkbox input "true"
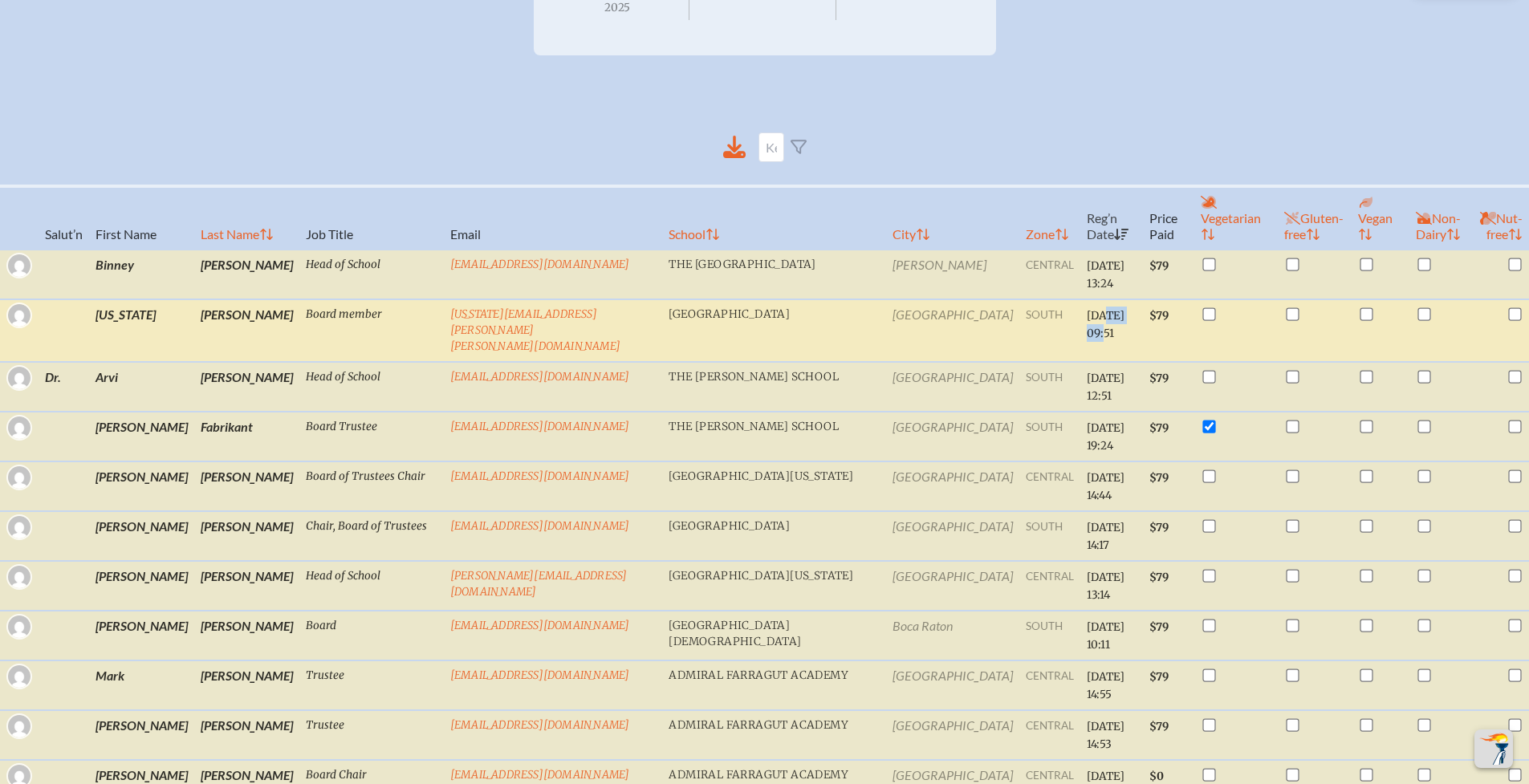
drag, startPoint x: 1065, startPoint y: 313, endPoint x: 1022, endPoint y: 312, distance: 43.0
click at [1081, 312] on td "[DATE] 09:51" at bounding box center [1111, 331] width 62 height 62
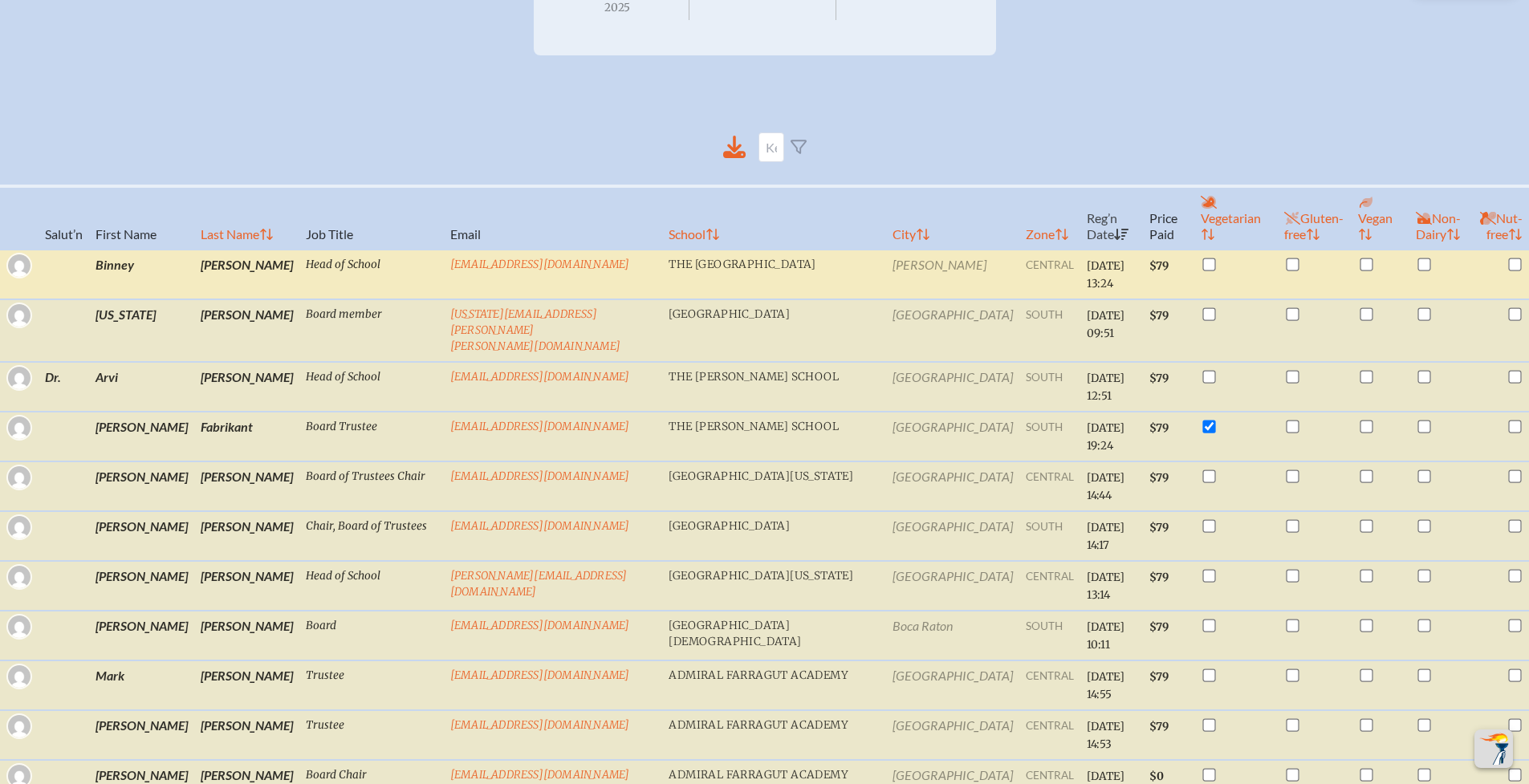
click at [1081, 272] on td "[DATE] 13:24" at bounding box center [1111, 274] width 62 height 50
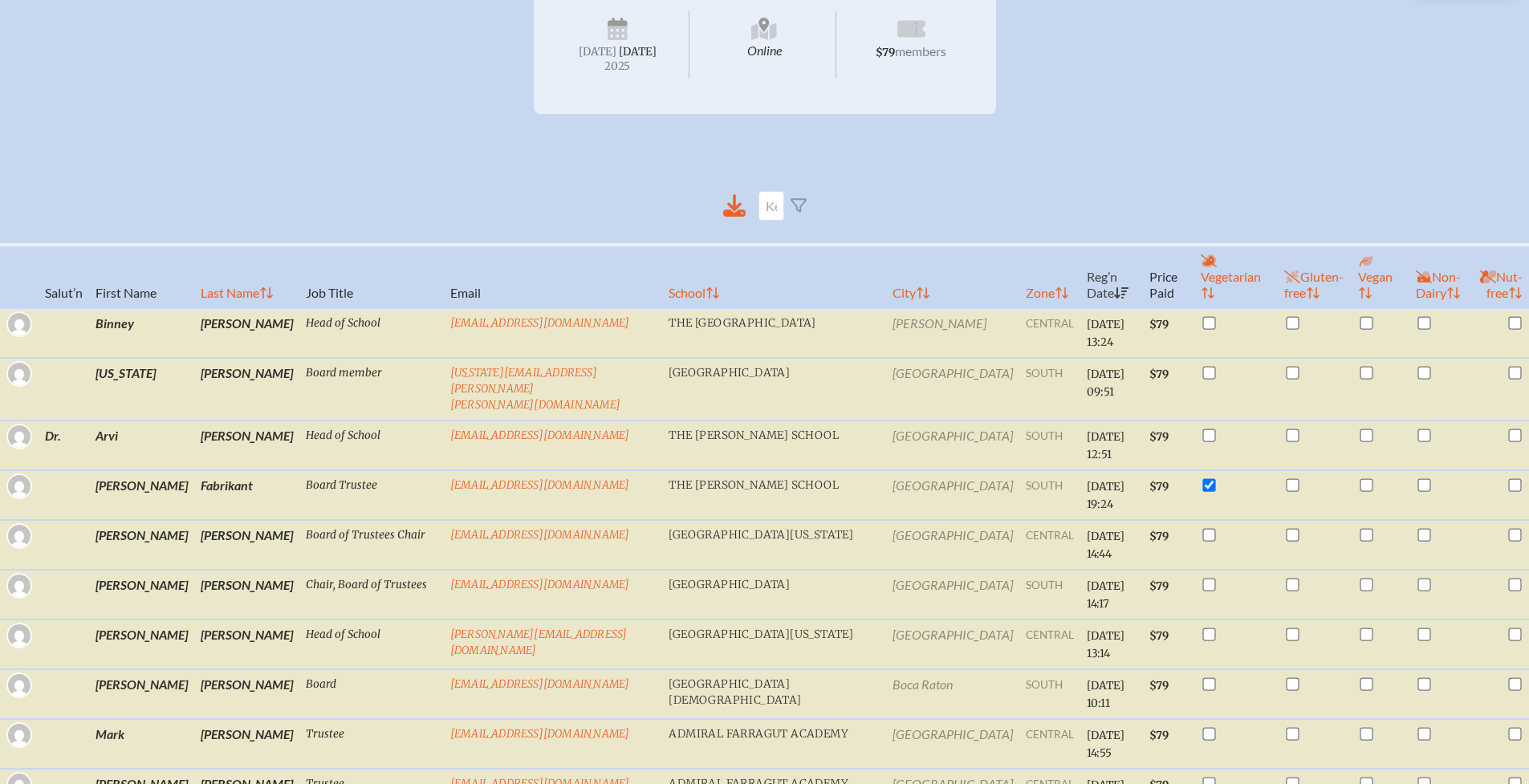
scroll to position [0, 0]
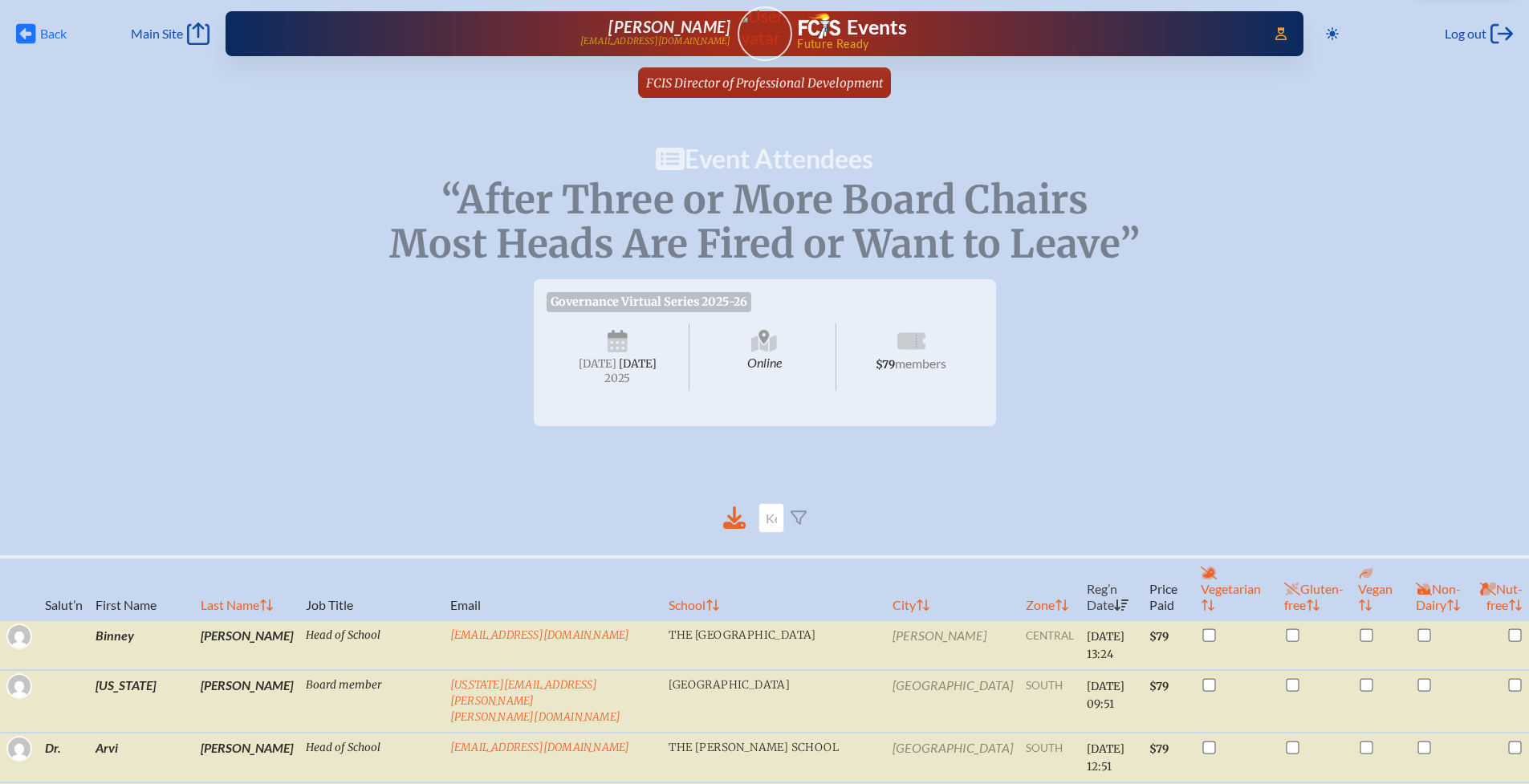
click at [47, 40] on span "Back" at bounding box center [53, 33] width 26 height 16
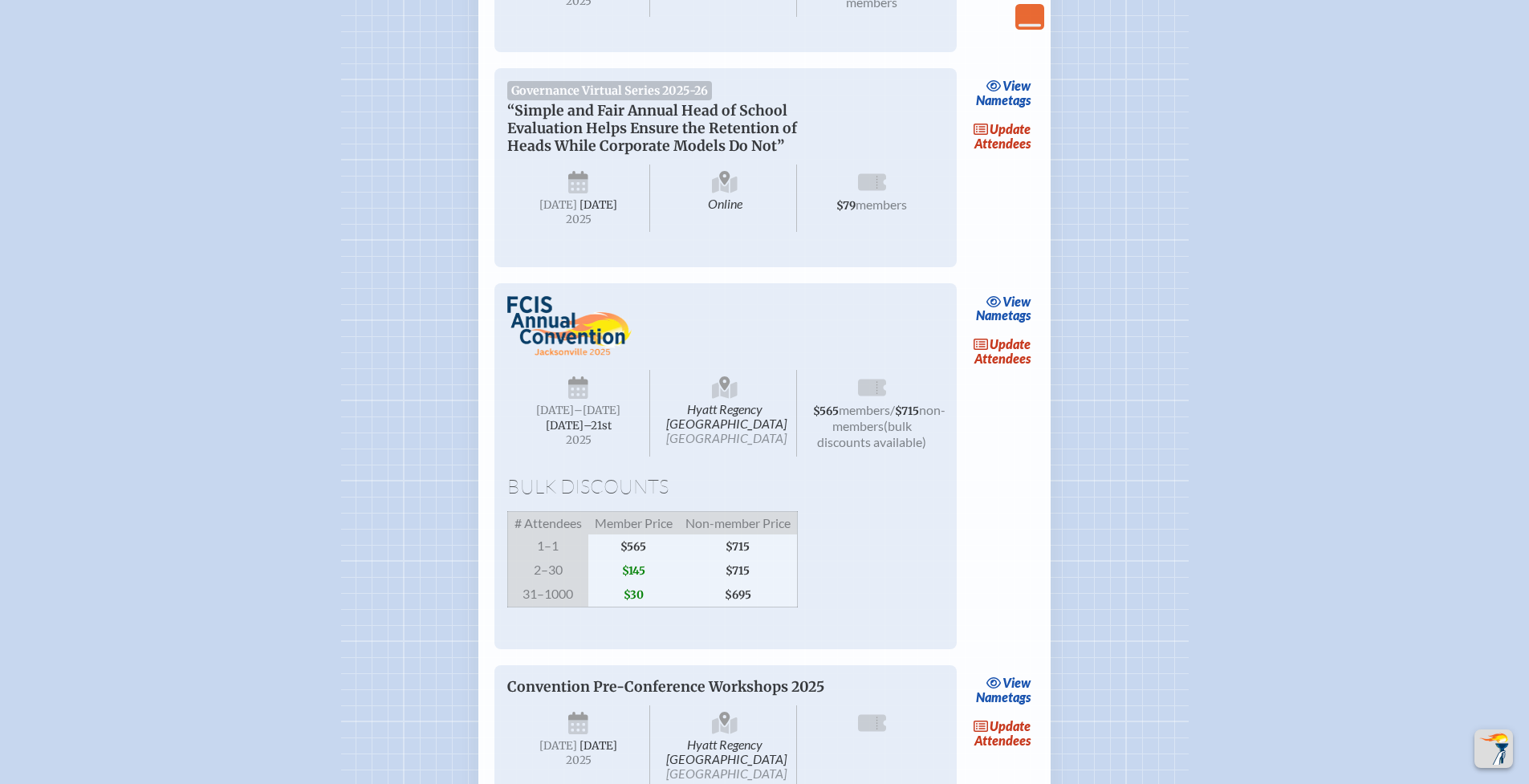
scroll to position [1242, 0]
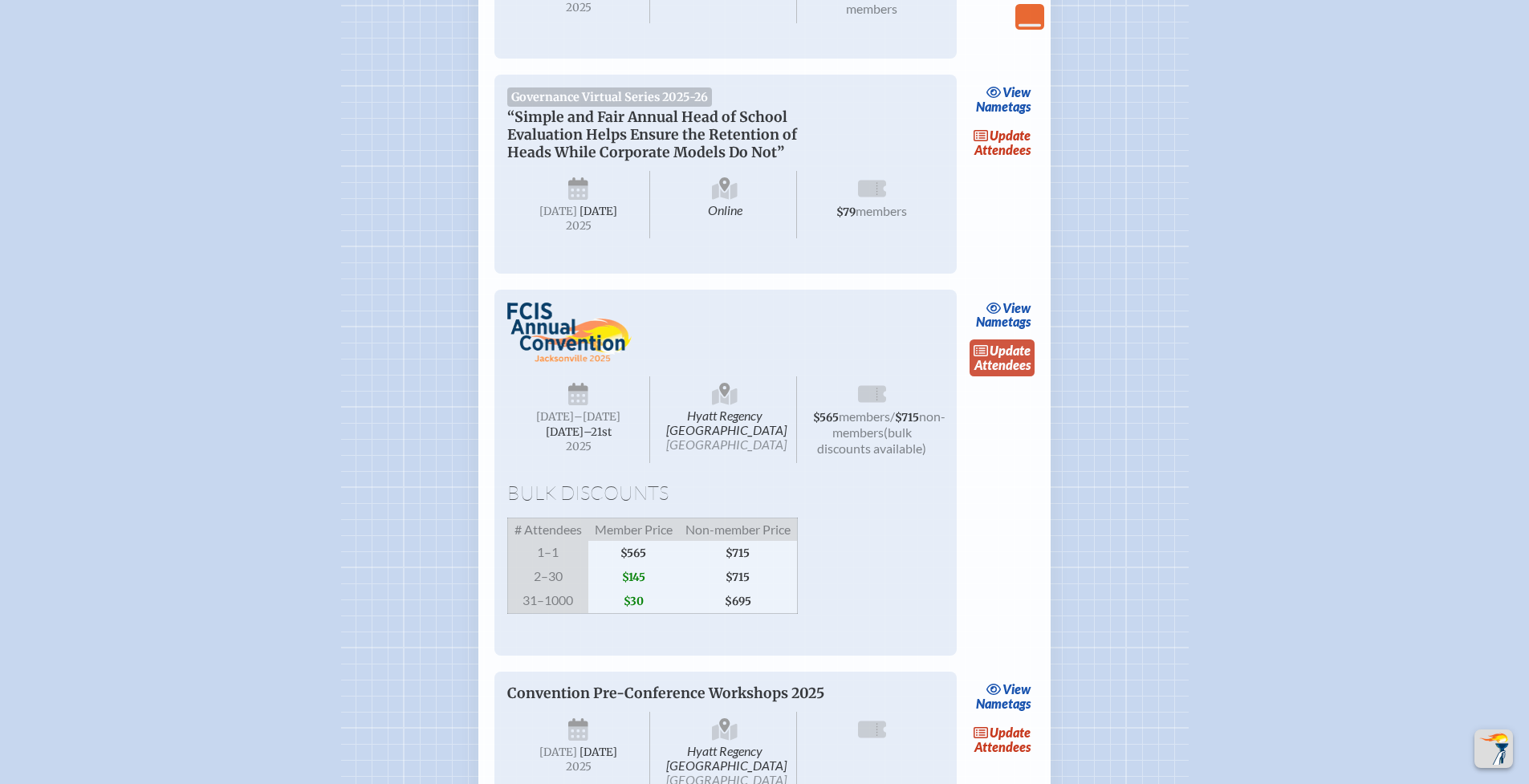
click at [1017, 358] on span "update" at bounding box center [1011, 350] width 41 height 15
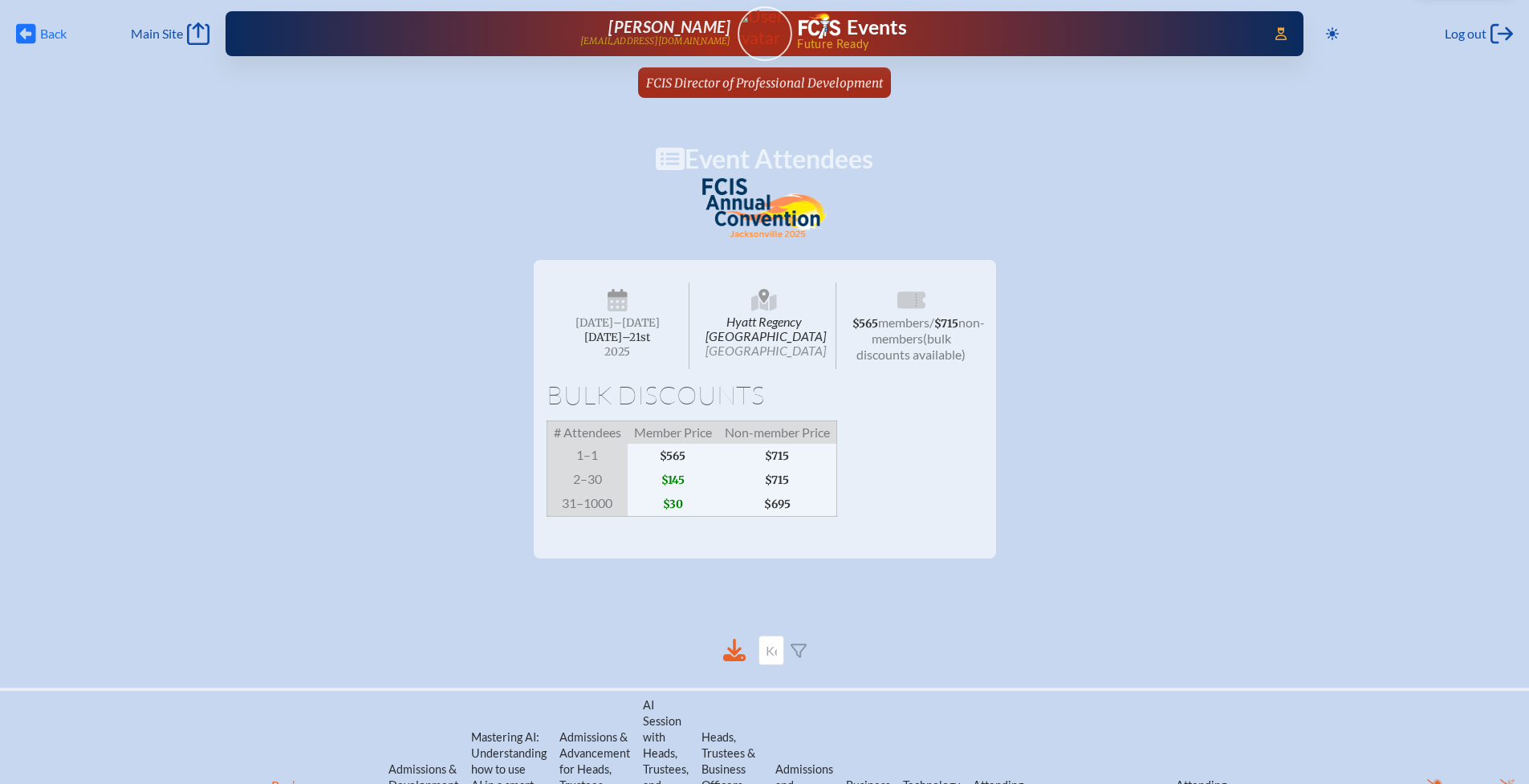
click at [37, 33] on span "Back Back" at bounding box center [41, 33] width 50 height 22
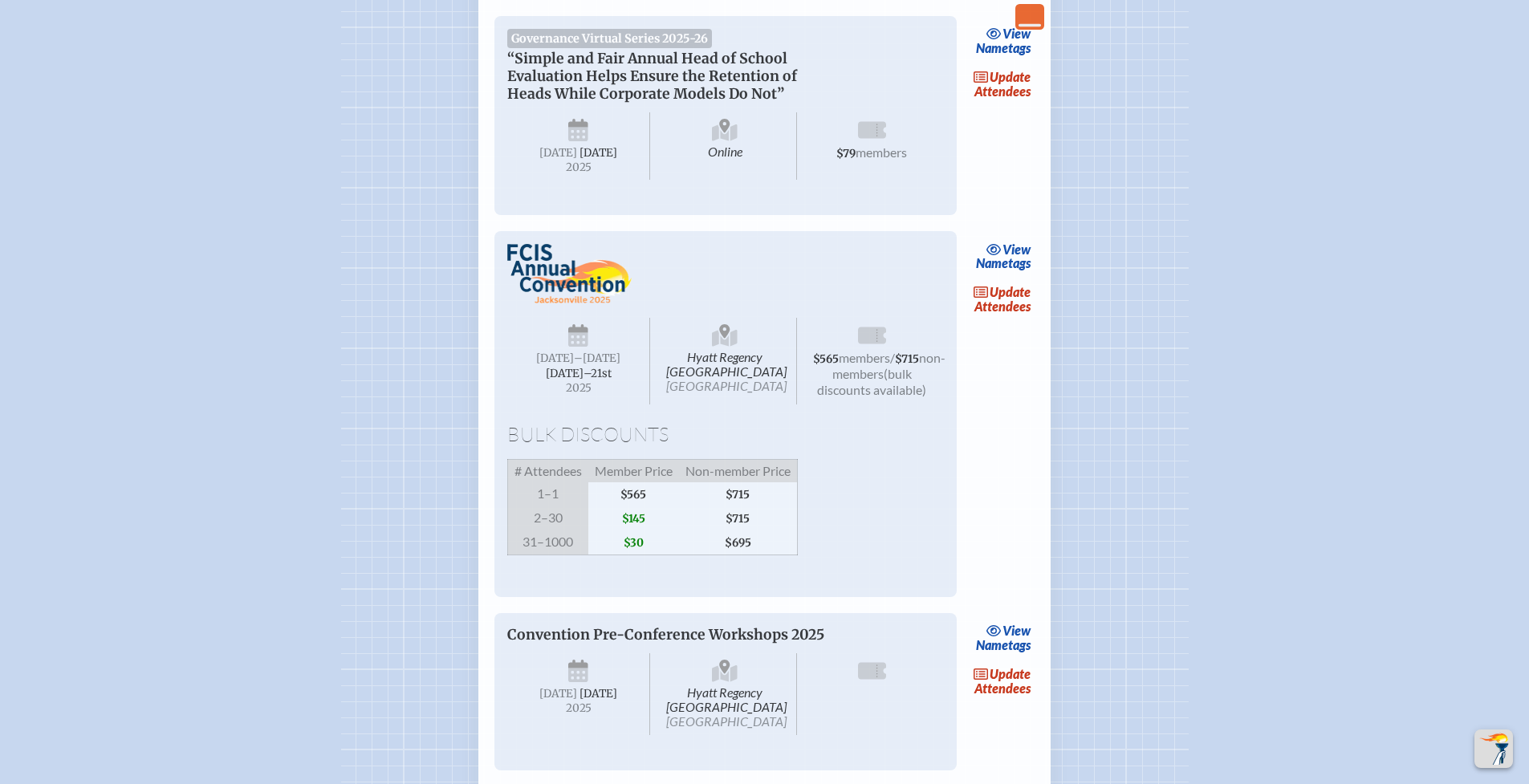
scroll to position [1534, 0]
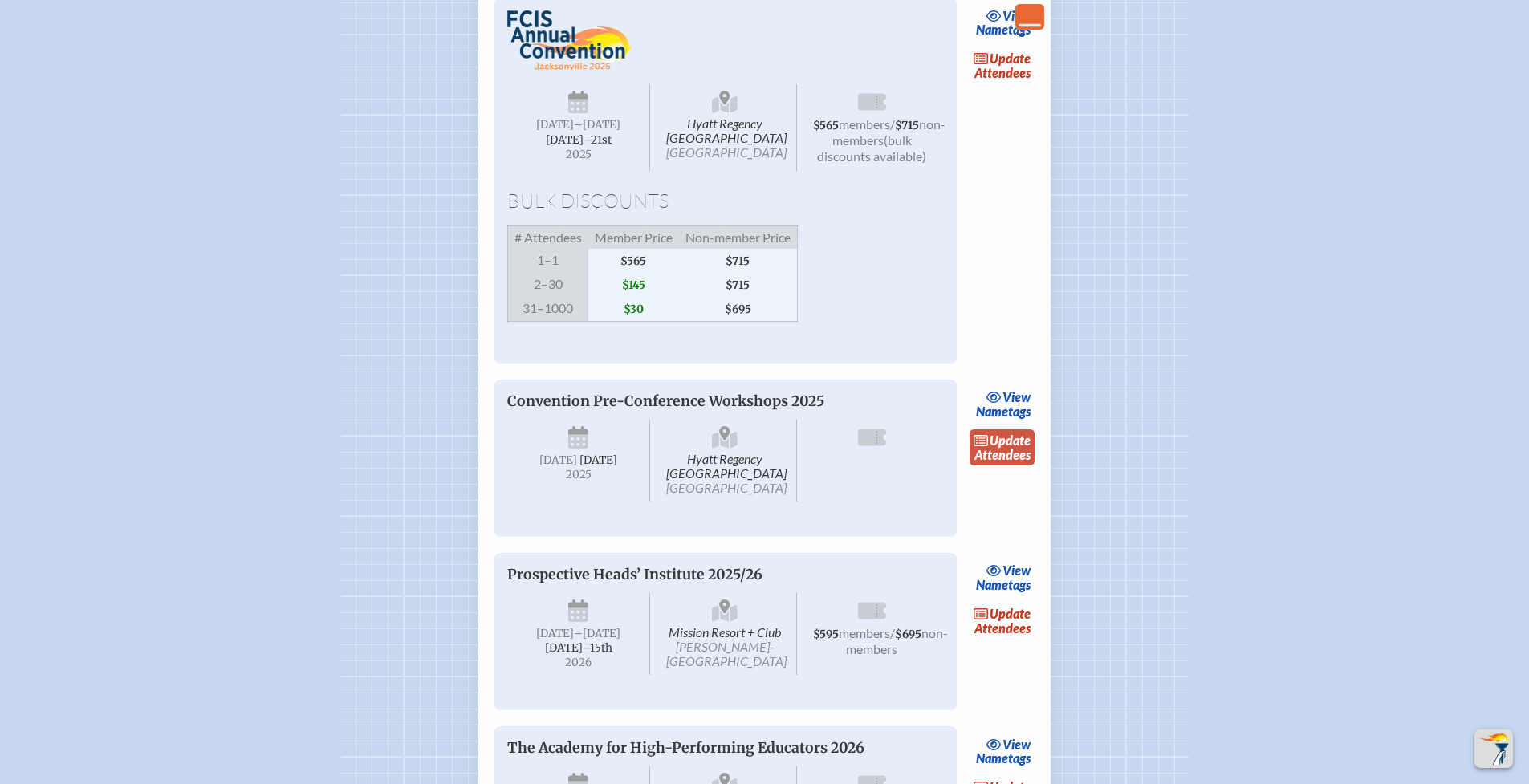
click at [995, 466] on link "update Attendees" at bounding box center [1002, 448] width 66 height 37
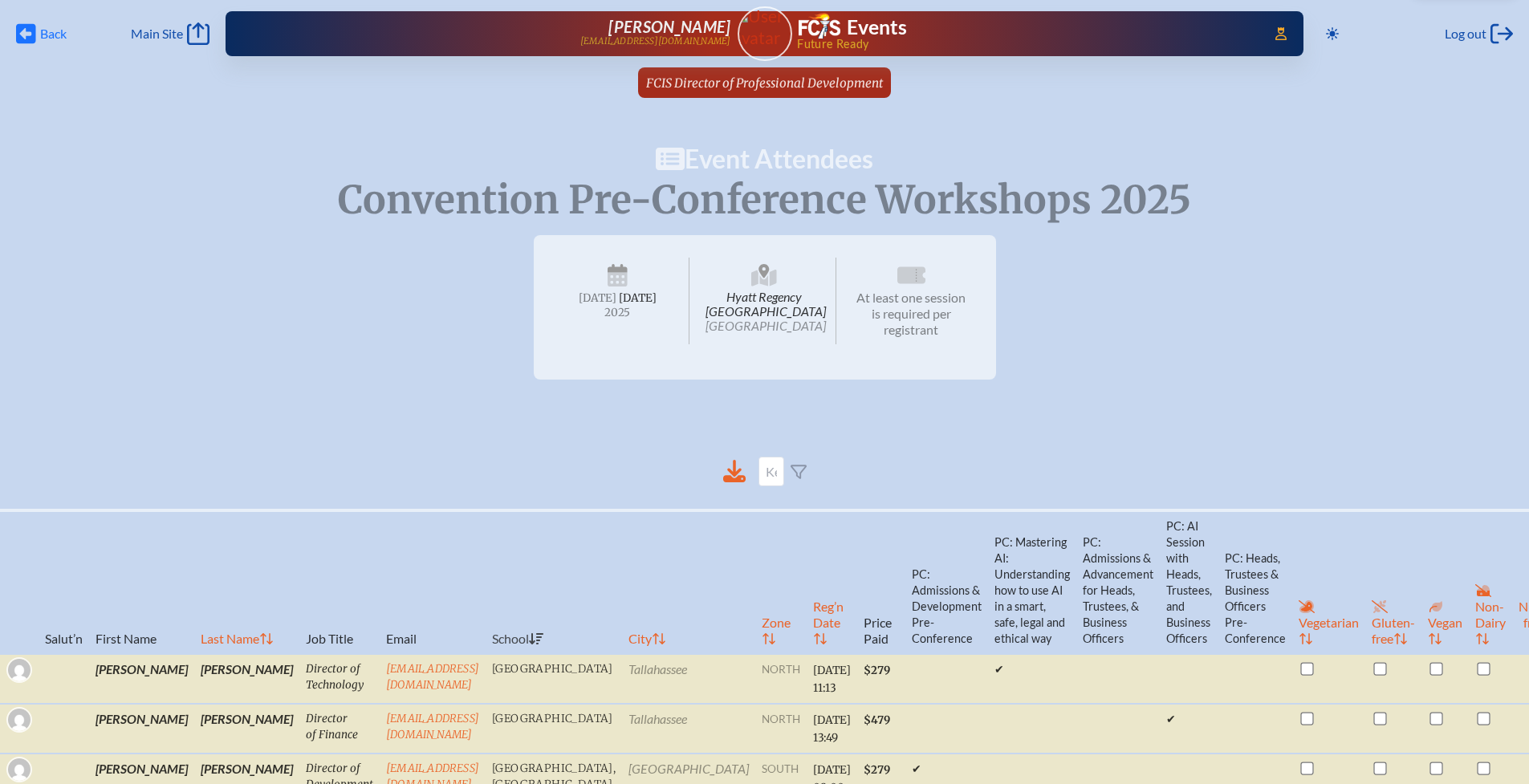
click at [58, 36] on span "Back" at bounding box center [53, 33] width 26 height 16
